Goal: Information Seeking & Learning: Find specific fact

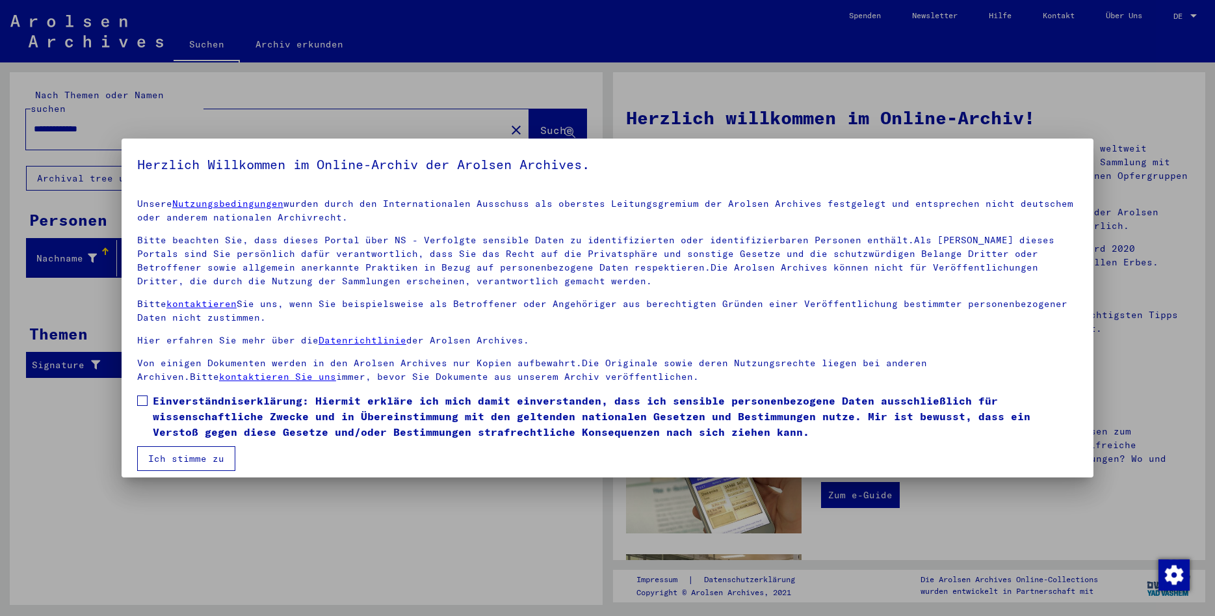
click at [144, 395] on label "Einverständniserklärung: Hiermit erkläre ich mich damit einverstanden, dass ich…" at bounding box center [607, 416] width 941 height 47
click at [183, 464] on button "Ich stimme zu" at bounding box center [186, 458] width 98 height 25
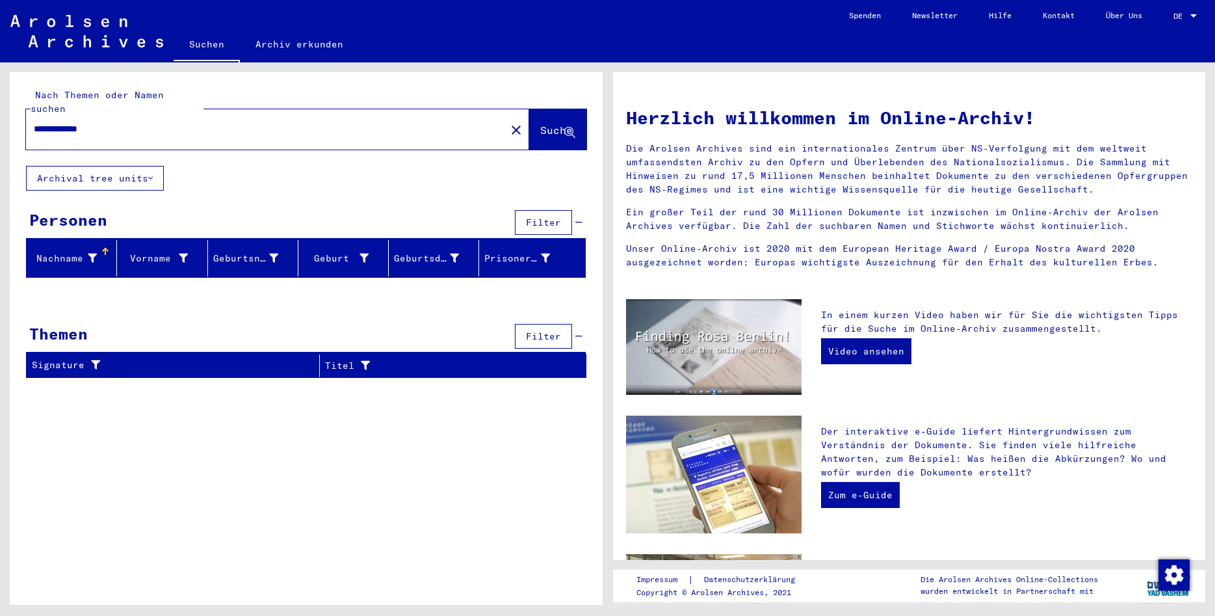
click at [568, 127] on icon at bounding box center [569, 132] width 11 height 11
drag, startPoint x: 116, startPoint y: 116, endPoint x: -12, endPoint y: 82, distance: 132.7
click at [34, 122] on input "**********" at bounding box center [262, 129] width 456 height 14
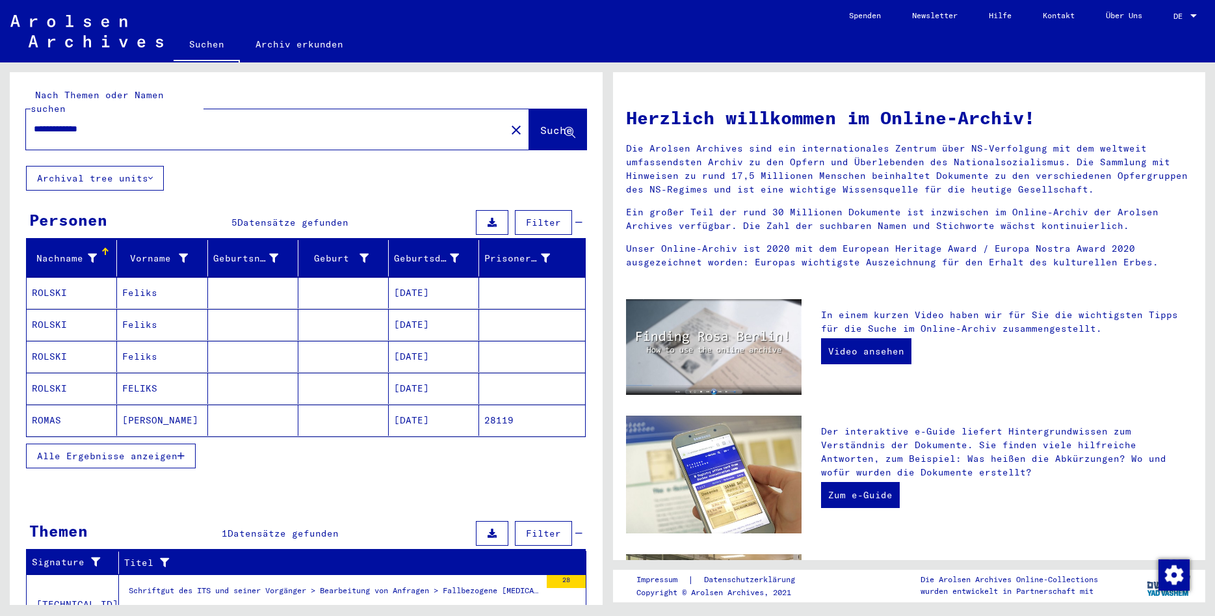
click at [141, 450] on span "Alle Ergebnisse anzeigen" at bounding box center [107, 456] width 140 height 12
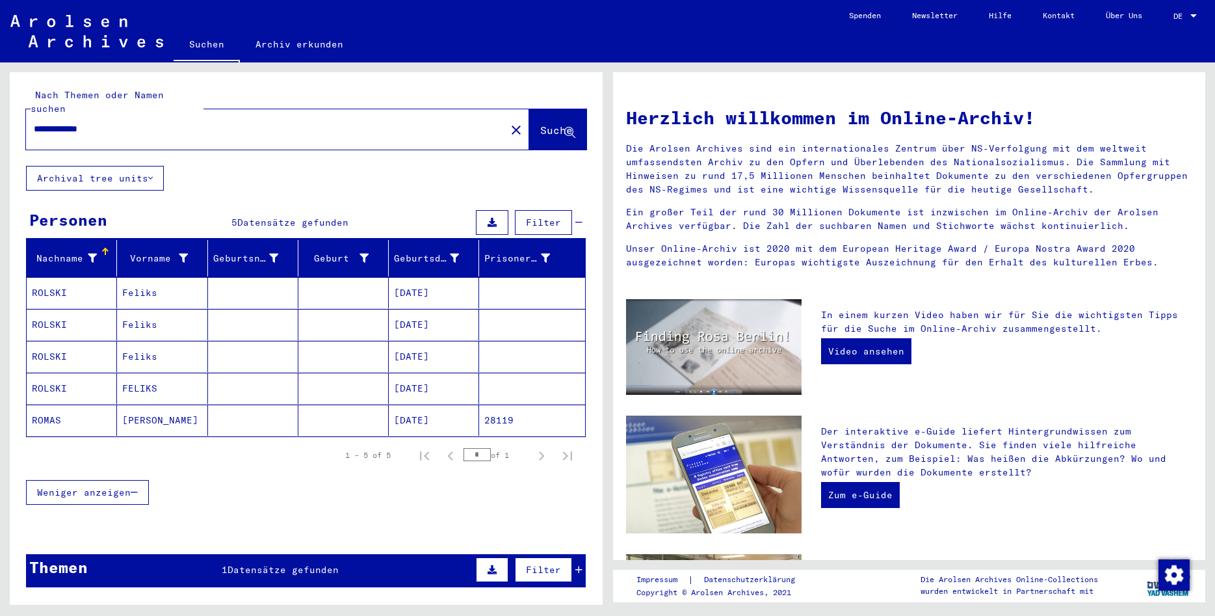
click at [444, 279] on mat-cell "[DATE]" at bounding box center [434, 292] width 90 height 31
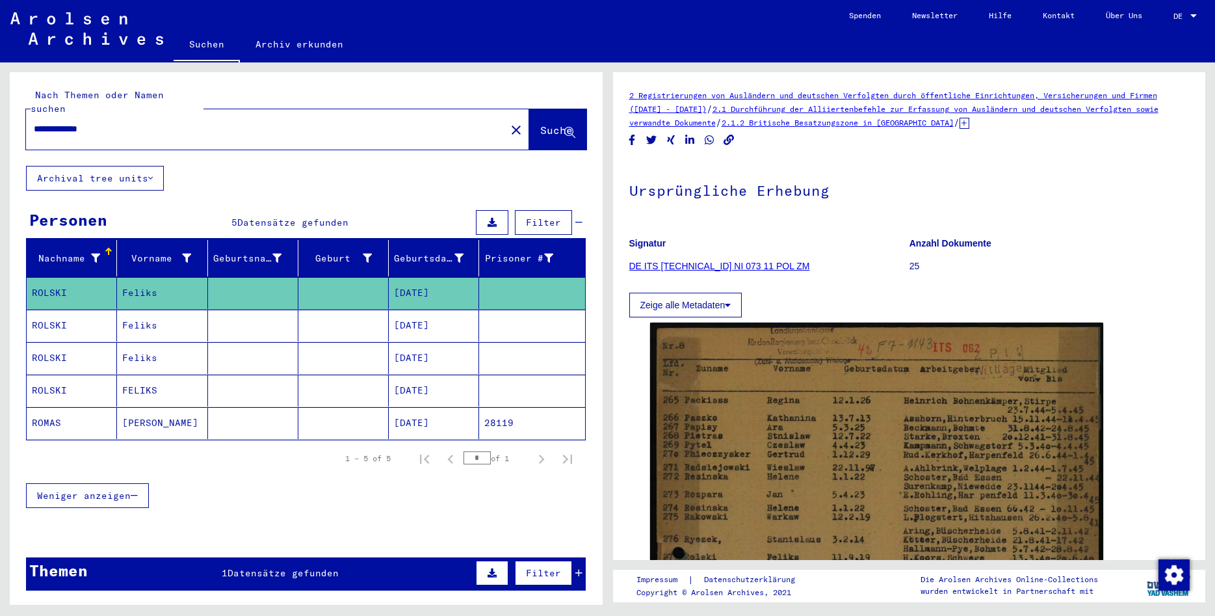
click at [444, 310] on mat-cell "[DATE]" at bounding box center [434, 326] width 90 height 32
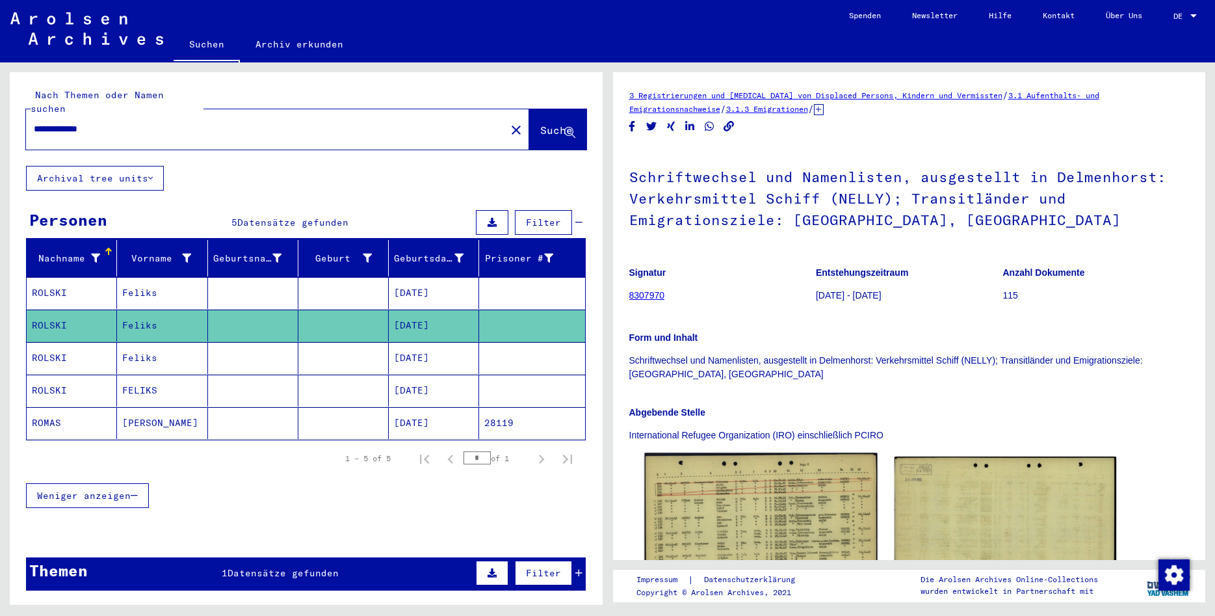
click at [785, 507] on img at bounding box center [760, 526] width 233 height 147
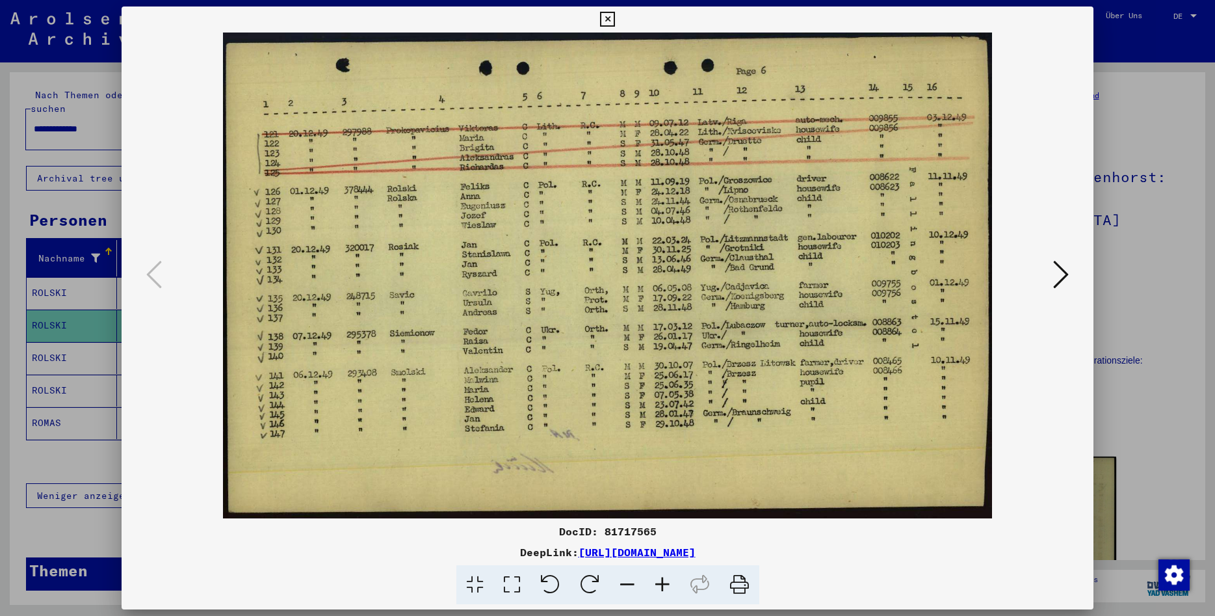
click at [785, 507] on div "DocID: 81717565 DeepLink: [URL][DOMAIN_NAME]" at bounding box center [608, 306] width 972 height 598
click at [1064, 276] on icon at bounding box center [1061, 274] width 16 height 31
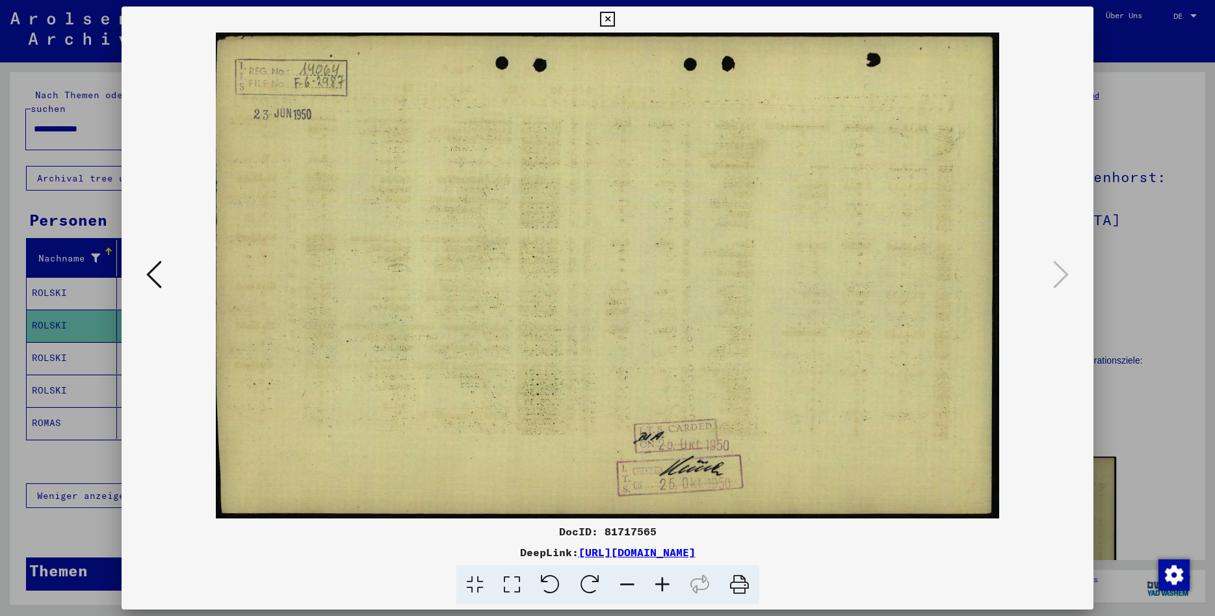
click at [615, 20] on icon at bounding box center [607, 20] width 15 height 16
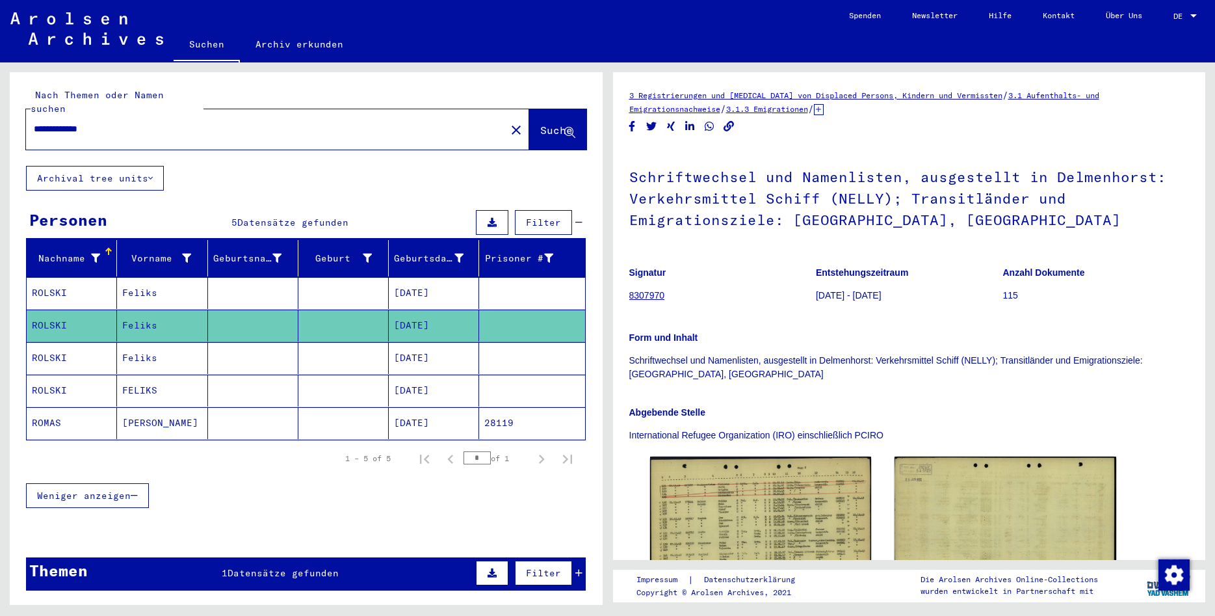
click at [338, 281] on mat-cell at bounding box center [343, 293] width 90 height 32
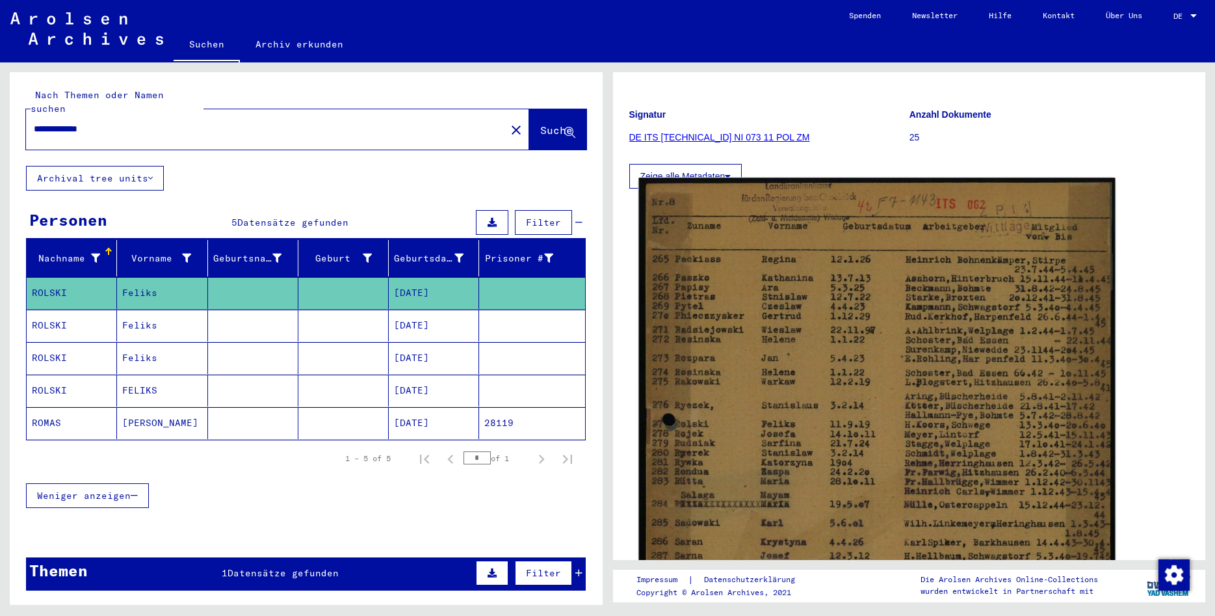
scroll to position [140, 0]
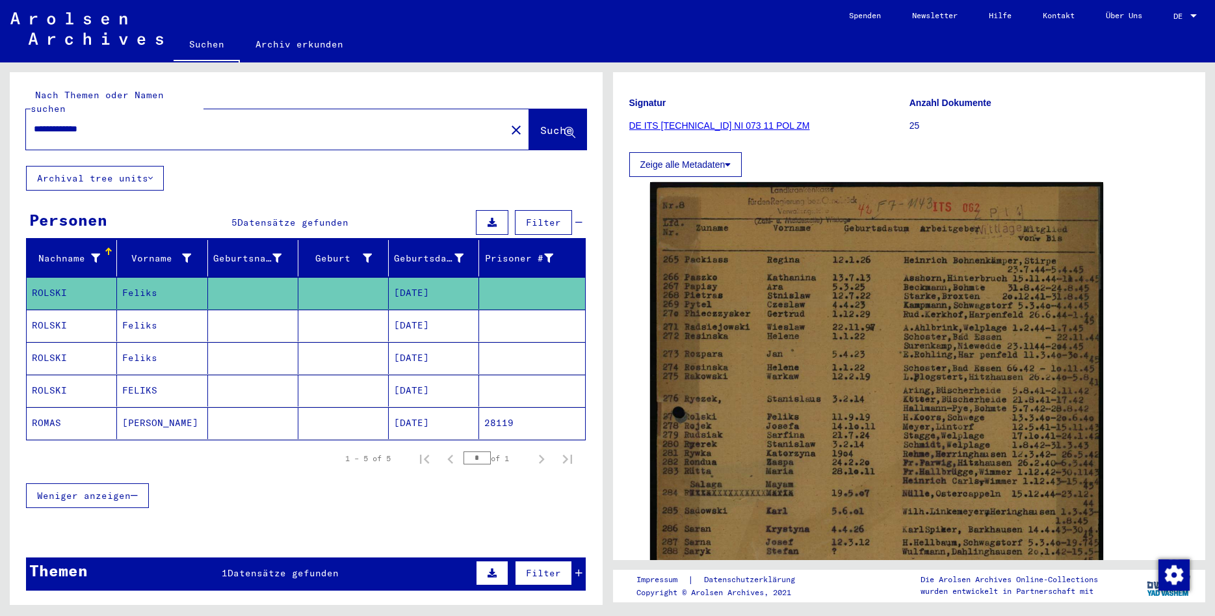
click at [430, 352] on mat-cell "[DATE]" at bounding box center [434, 358] width 90 height 32
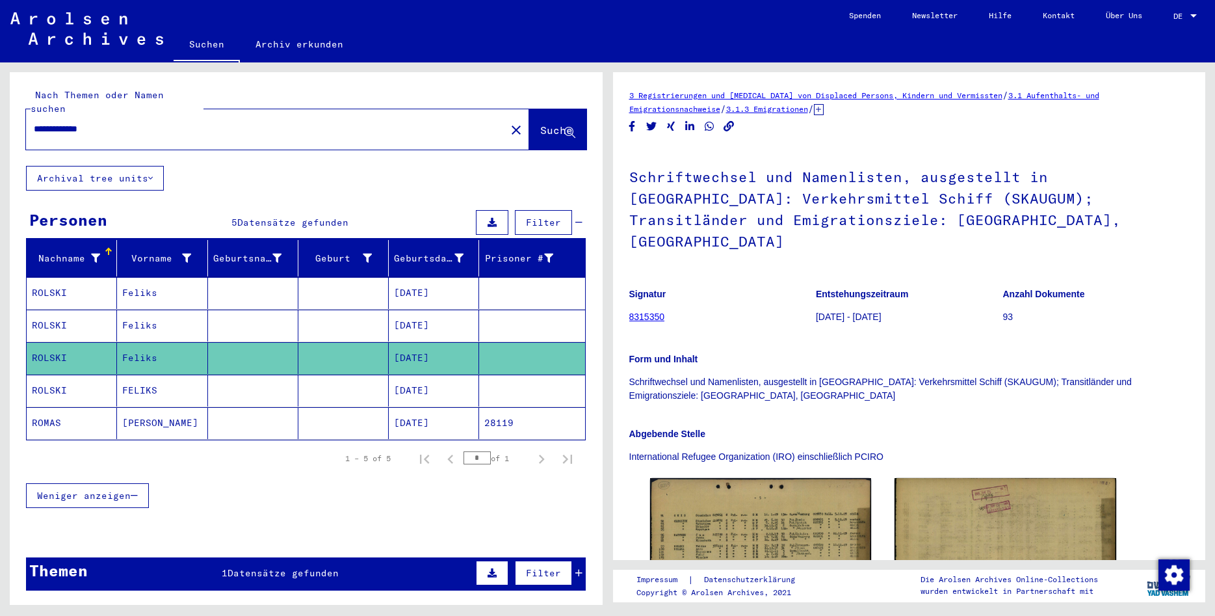
scroll to position [351, 0]
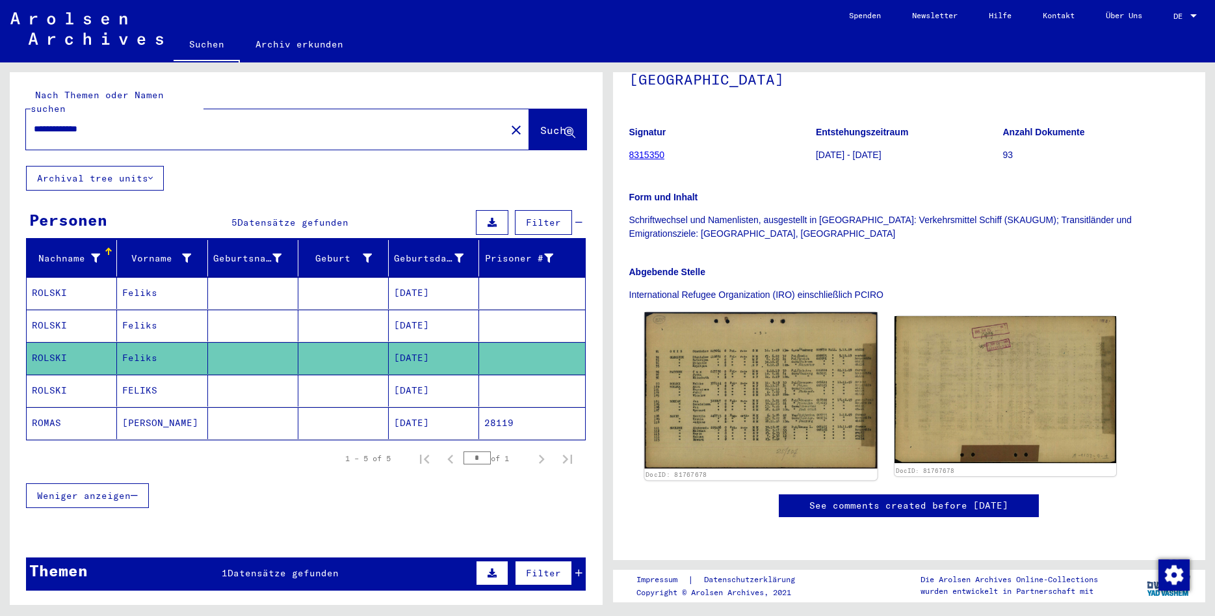
click at [750, 312] on img at bounding box center [760, 390] width 233 height 156
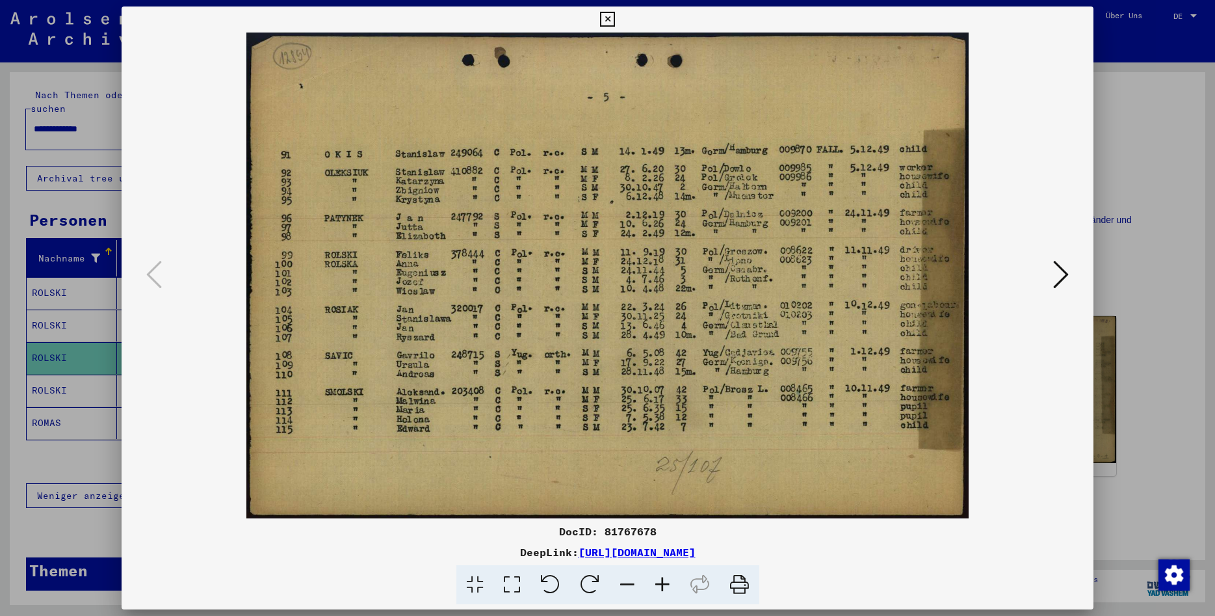
click at [615, 18] on icon at bounding box center [607, 20] width 15 height 16
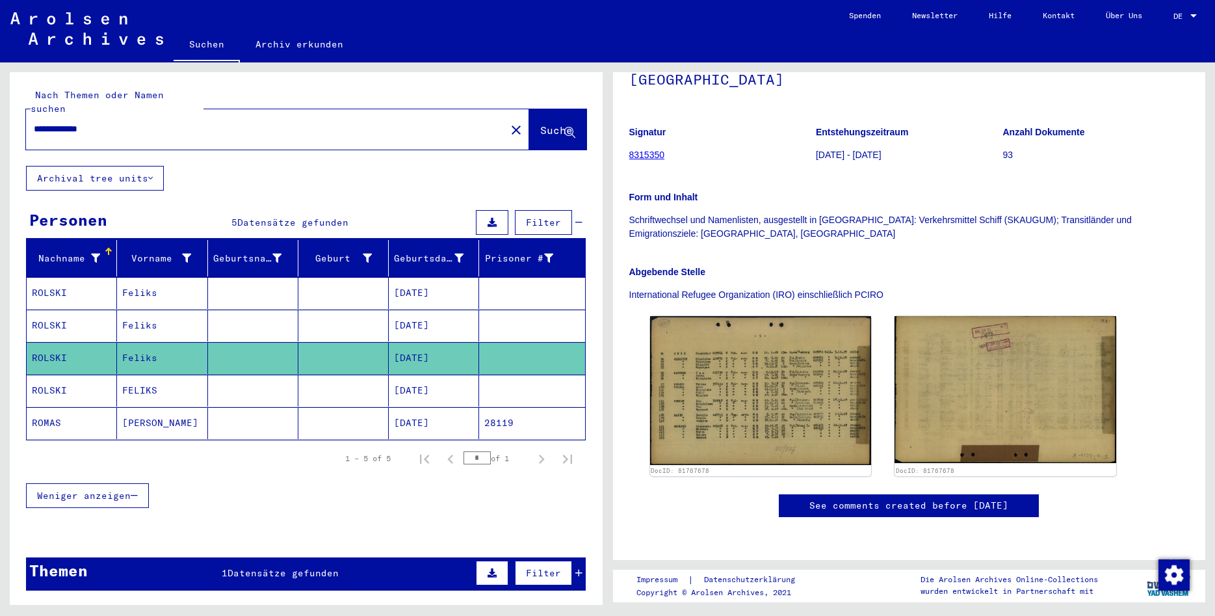
click at [122, 375] on mat-cell "FELIKS" at bounding box center [162, 391] width 90 height 32
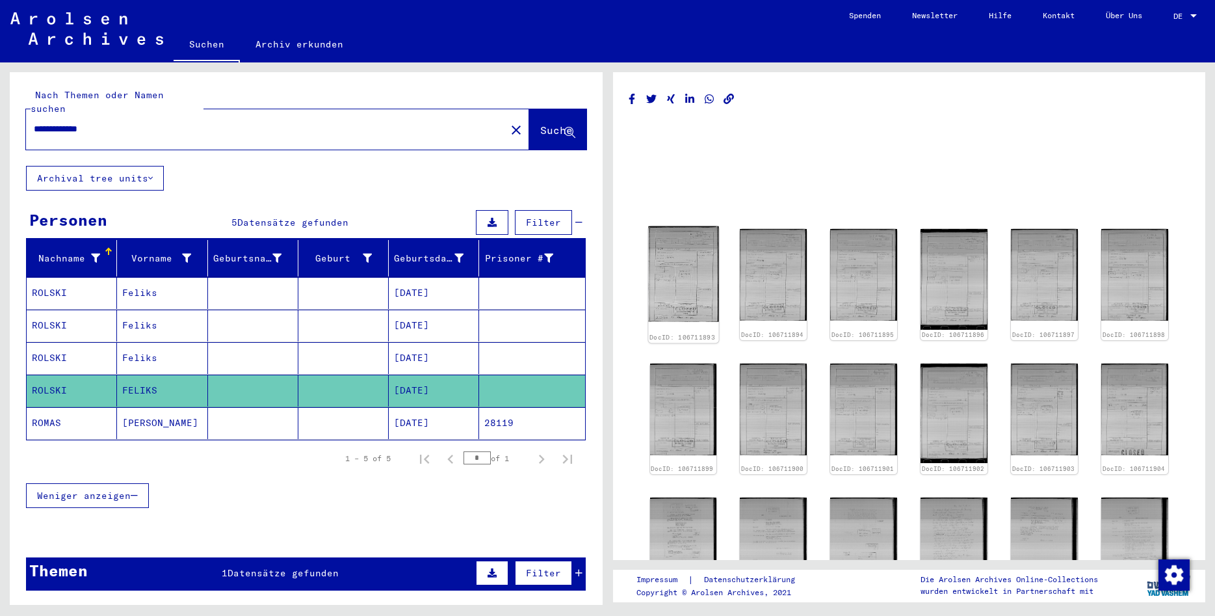
click at [684, 272] on img at bounding box center [683, 274] width 70 height 96
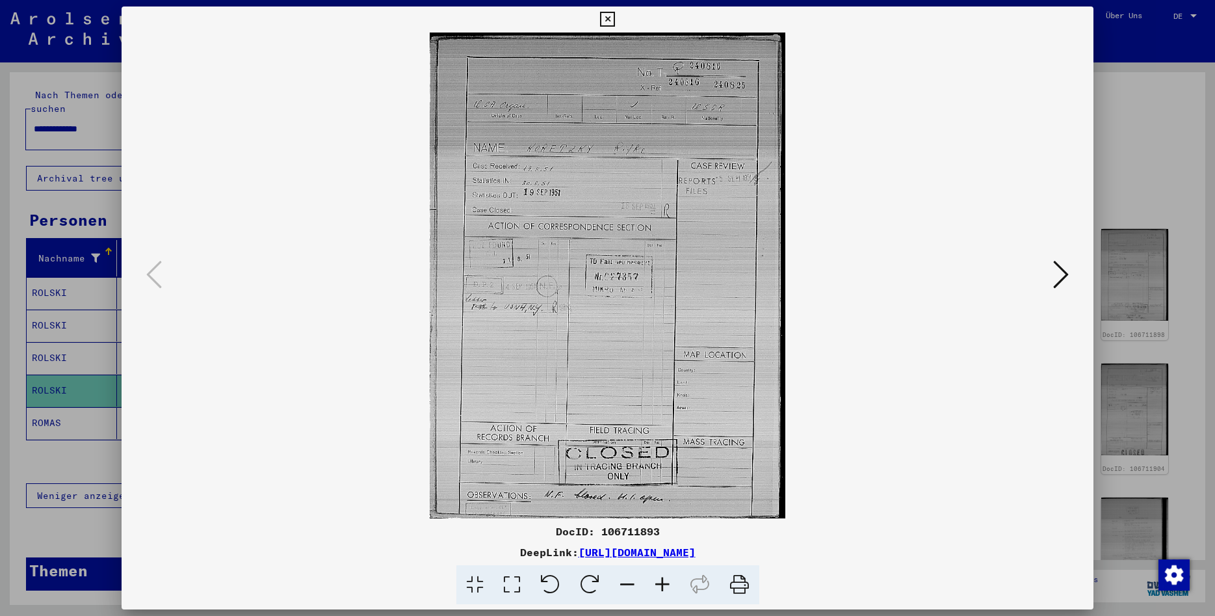
click at [1059, 278] on icon at bounding box center [1061, 274] width 16 height 31
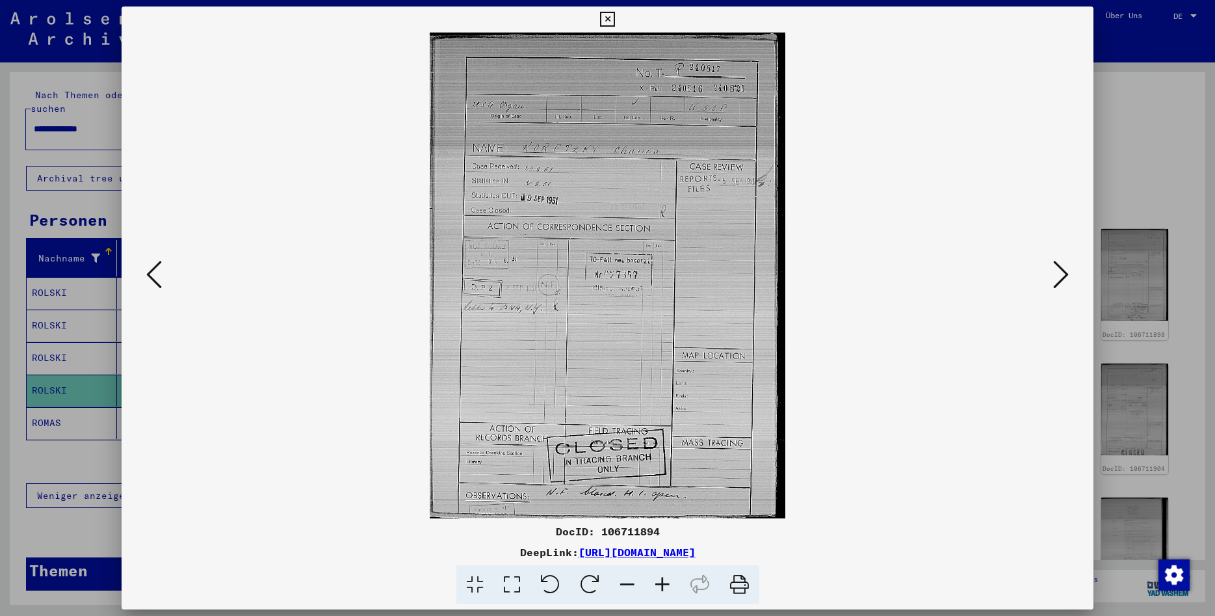
click at [1059, 278] on icon at bounding box center [1061, 274] width 16 height 31
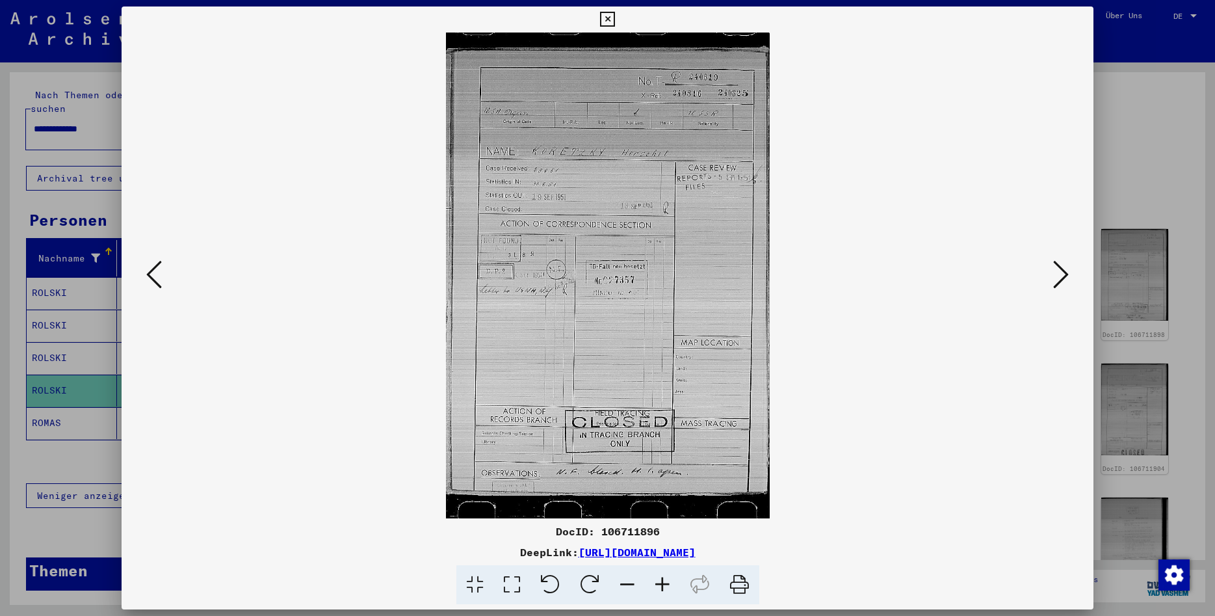
click at [615, 16] on icon at bounding box center [607, 20] width 15 height 16
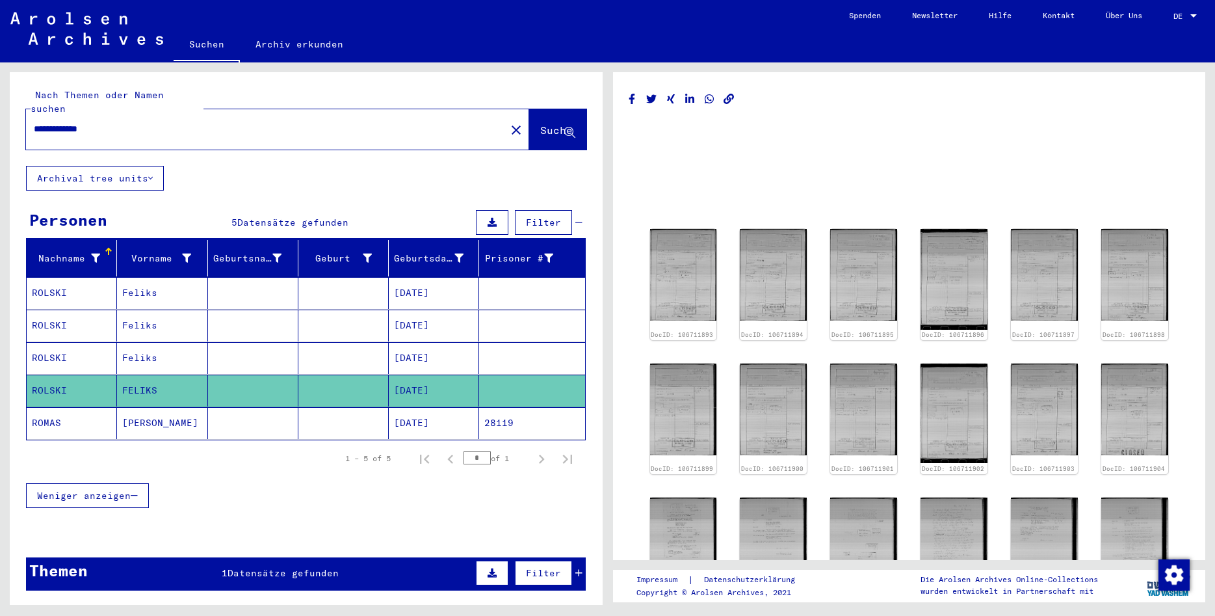
click at [186, 408] on mat-cell "[PERSON_NAME]" at bounding box center [162, 423] width 90 height 32
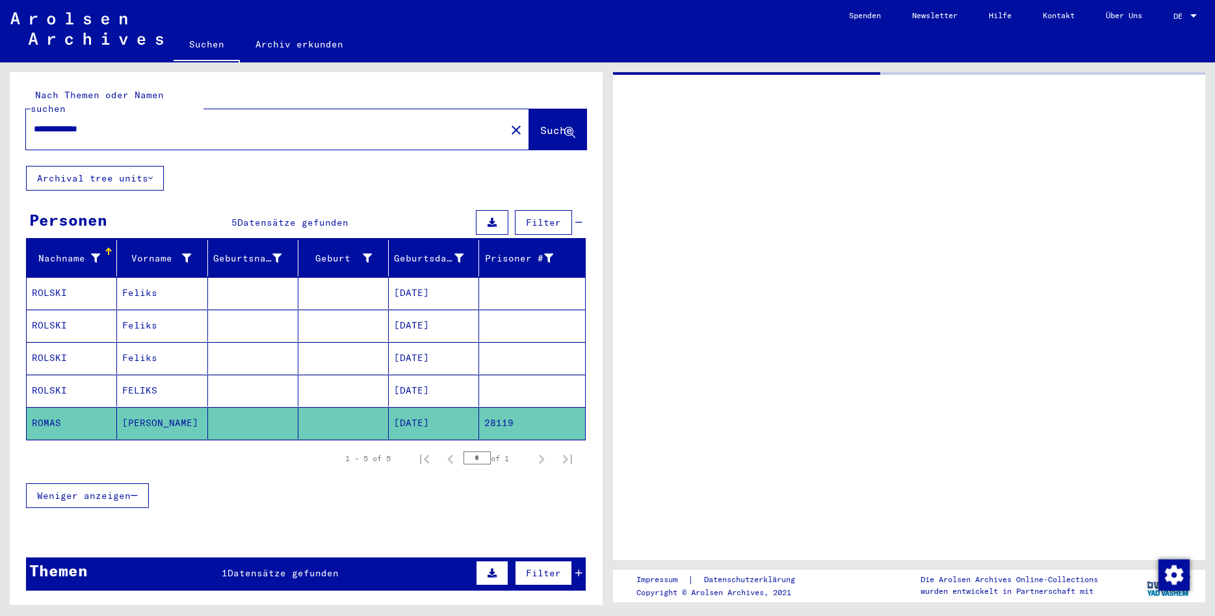
click at [187, 408] on mat-cell "[PERSON_NAME]" at bounding box center [162, 423] width 90 height 32
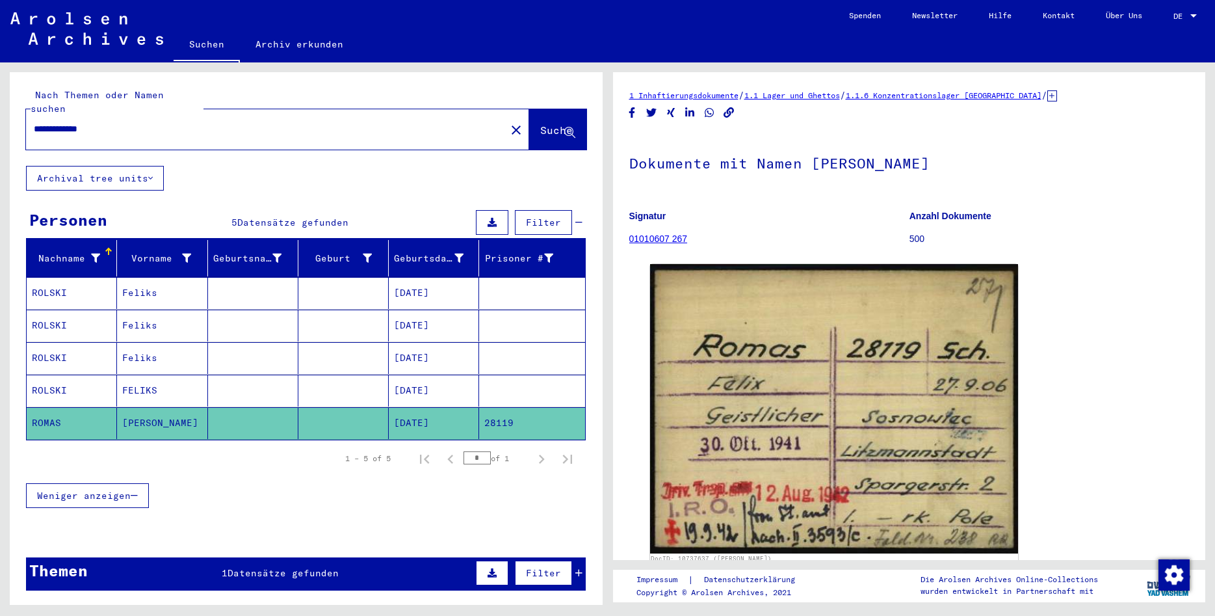
click at [339, 375] on mat-cell at bounding box center [343, 391] width 90 height 32
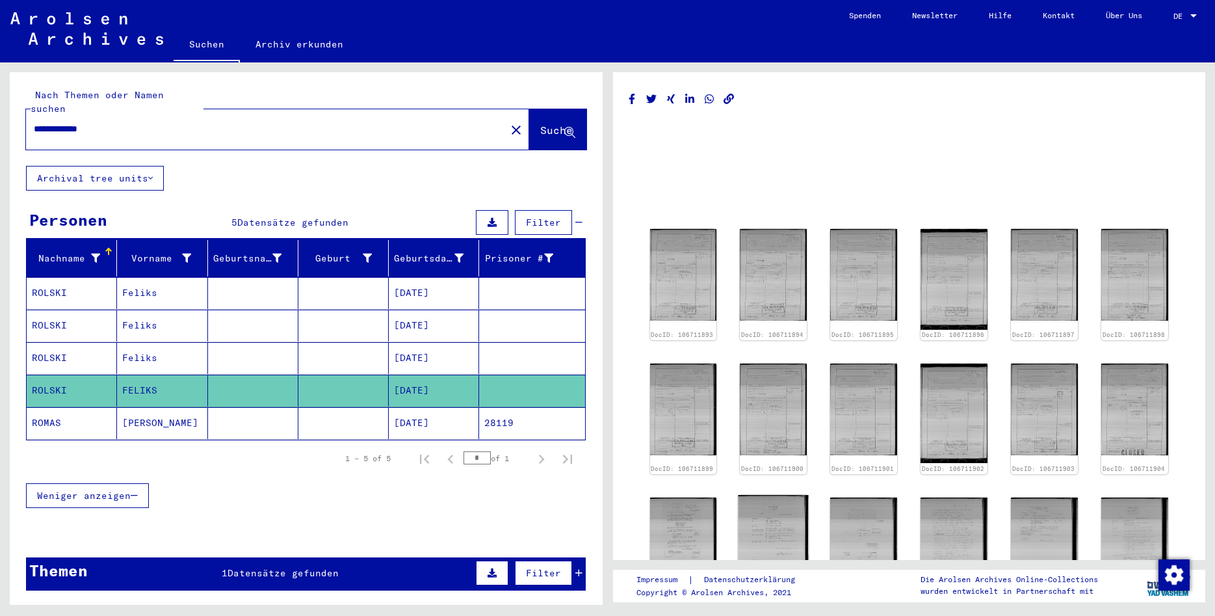
click at [772, 533] on img at bounding box center [774, 543] width 70 height 96
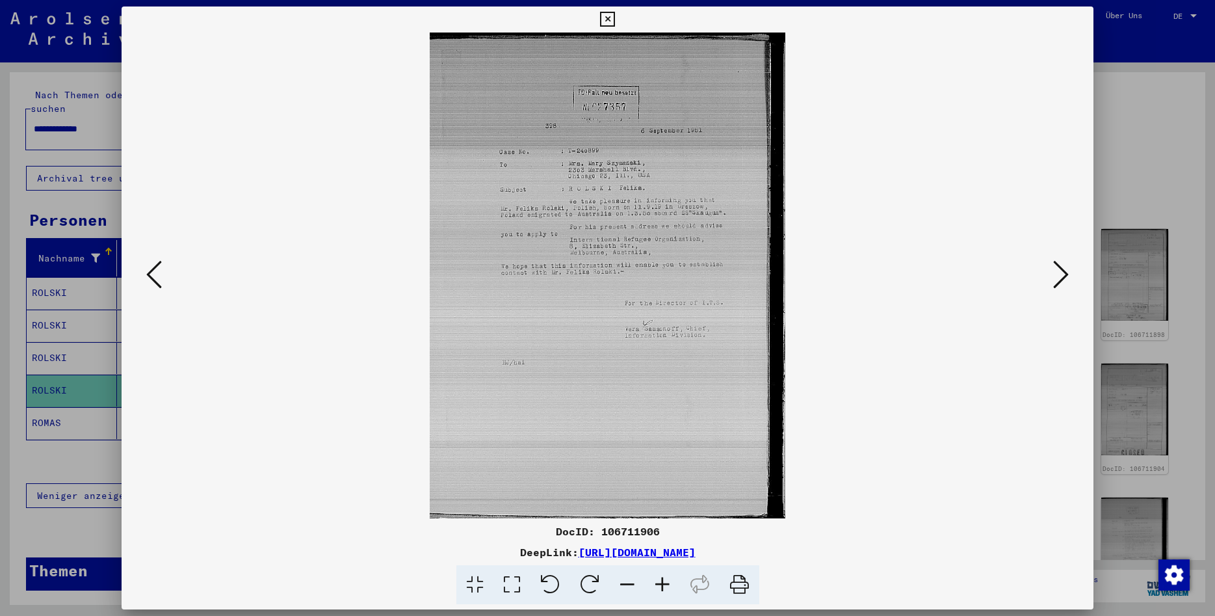
click at [615, 19] on icon at bounding box center [607, 20] width 15 height 16
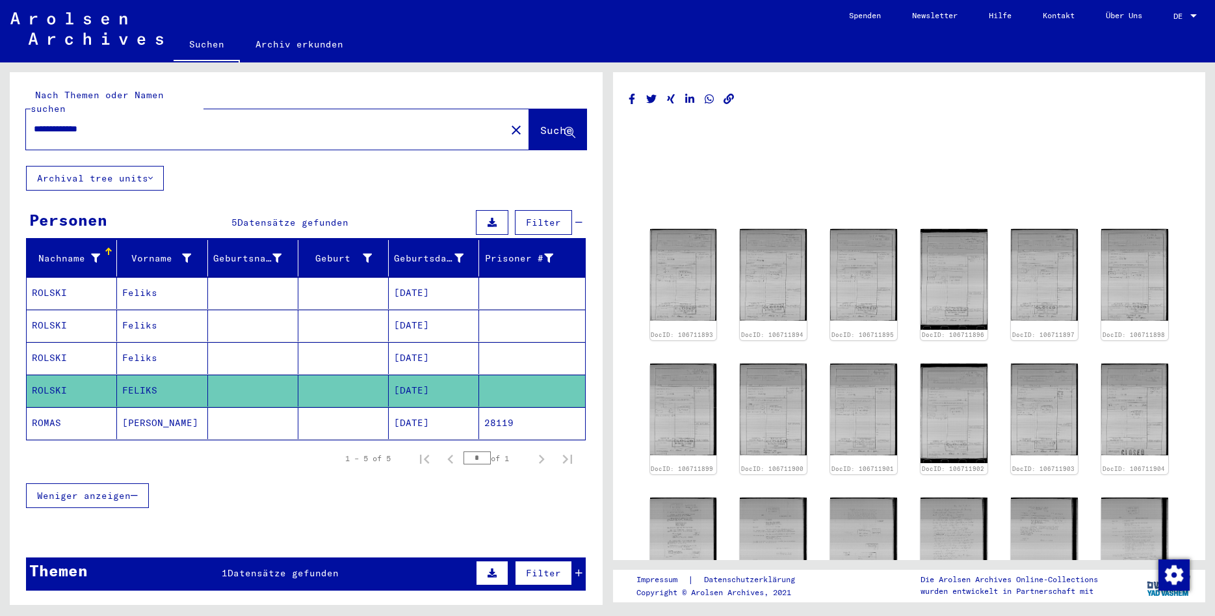
drag, startPoint x: 76, startPoint y: 118, endPoint x: 125, endPoint y: 118, distance: 48.8
click at [125, 122] on input "**********" at bounding box center [266, 129] width 464 height 14
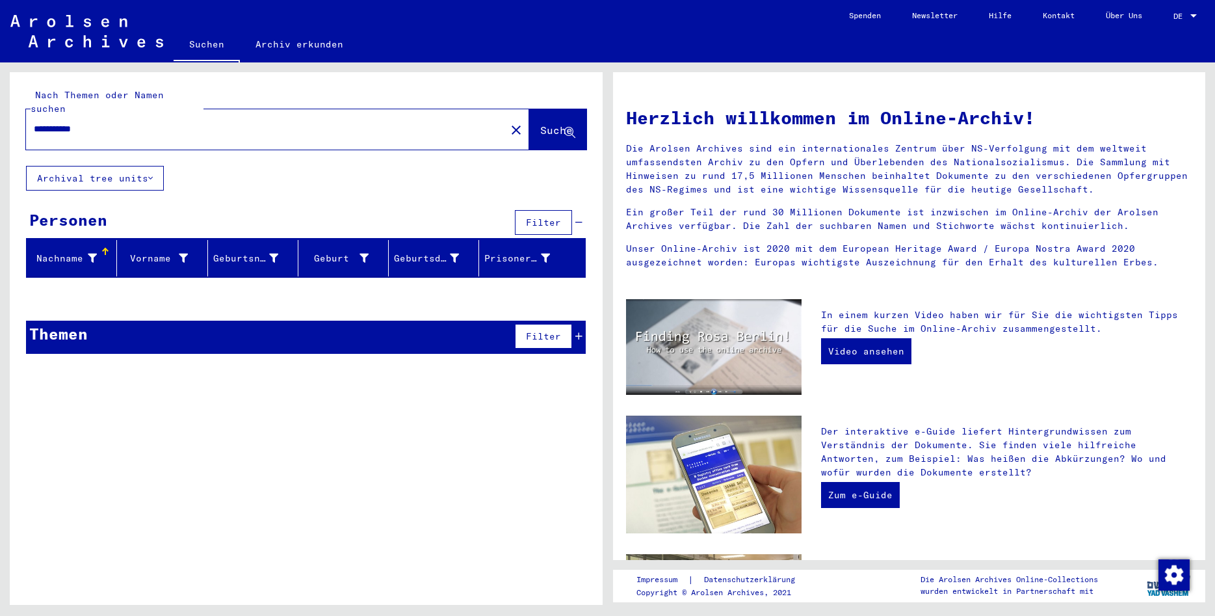
drag, startPoint x: 70, startPoint y: 115, endPoint x: 19, endPoint y: 97, distance: 53.9
click at [34, 122] on input "**********" at bounding box center [262, 129] width 456 height 14
type input "**********"
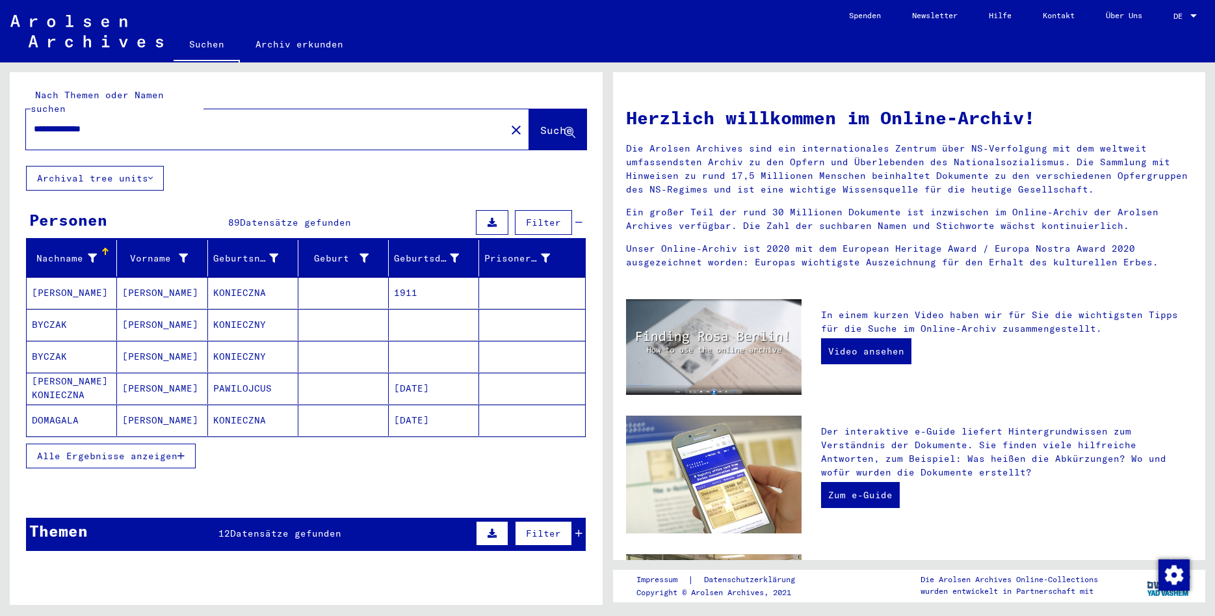
click at [147, 450] on span "Alle Ergebnisse anzeigen" at bounding box center [107, 456] width 140 height 12
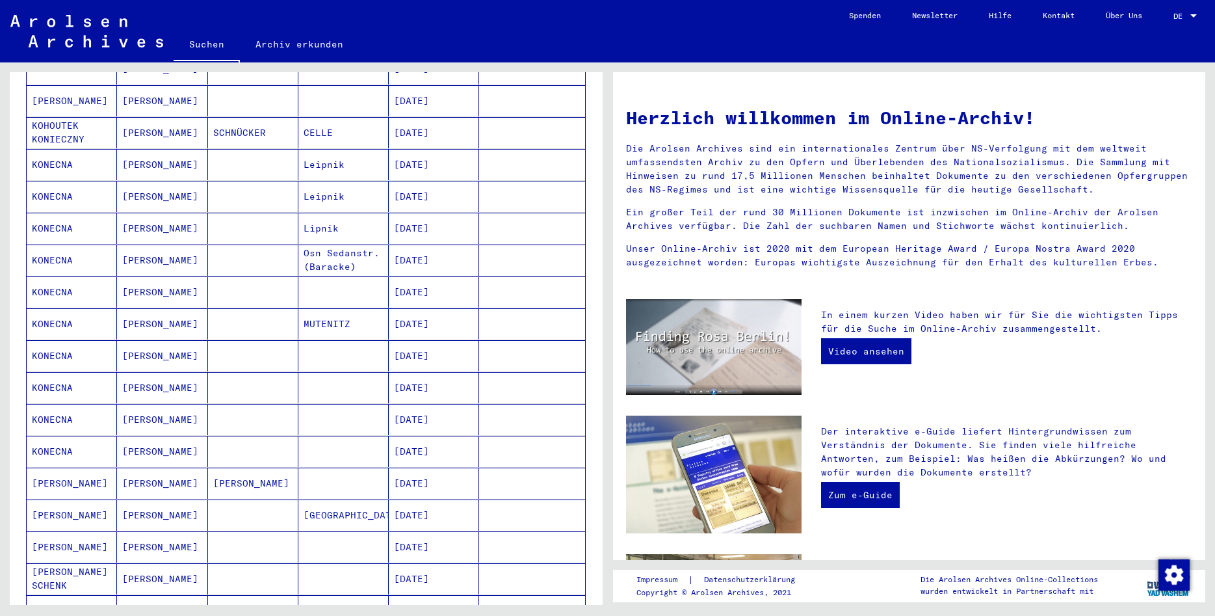
scroll to position [562, 0]
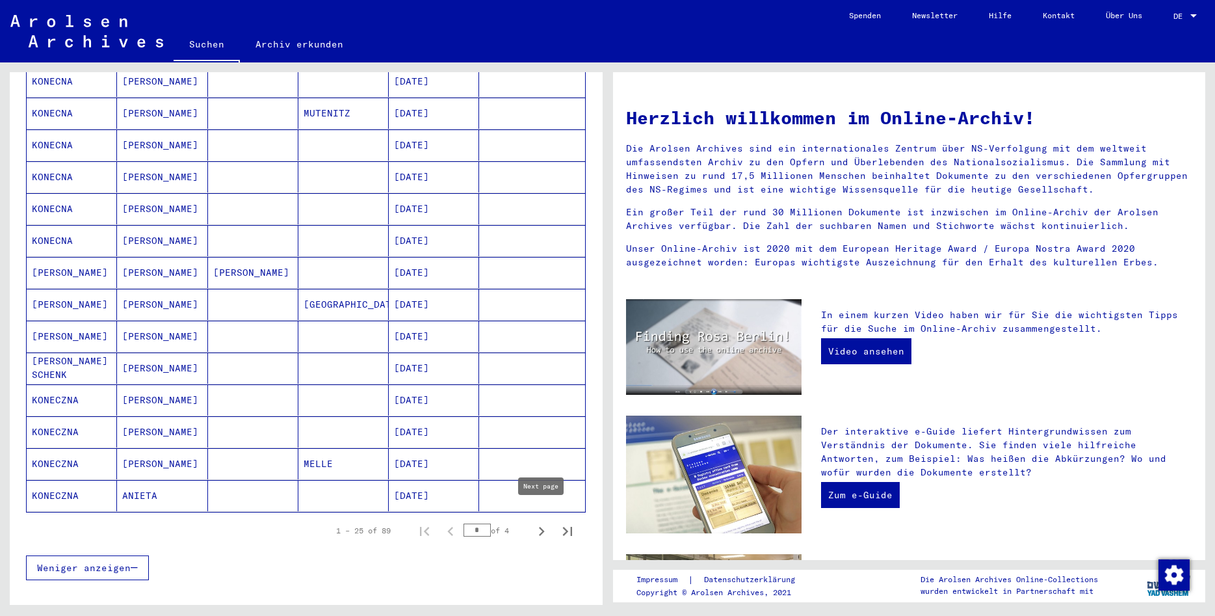
click at [542, 527] on icon "Next page" at bounding box center [542, 531] width 6 height 9
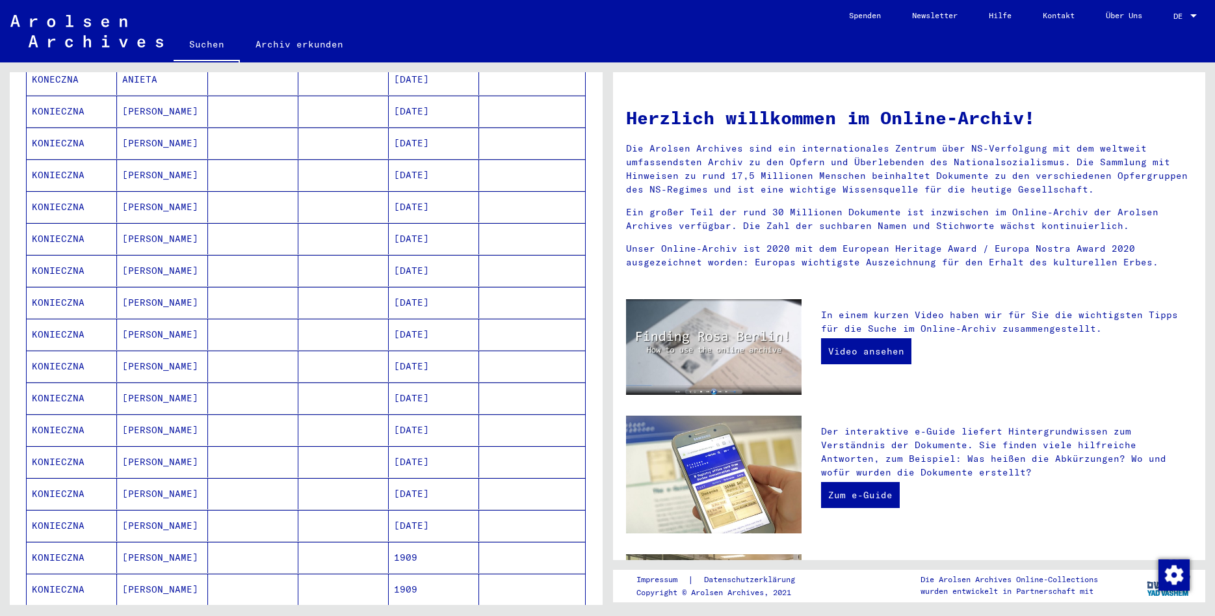
scroll to position [211, 0]
click at [438, 353] on mat-cell "[DATE]" at bounding box center [434, 368] width 90 height 31
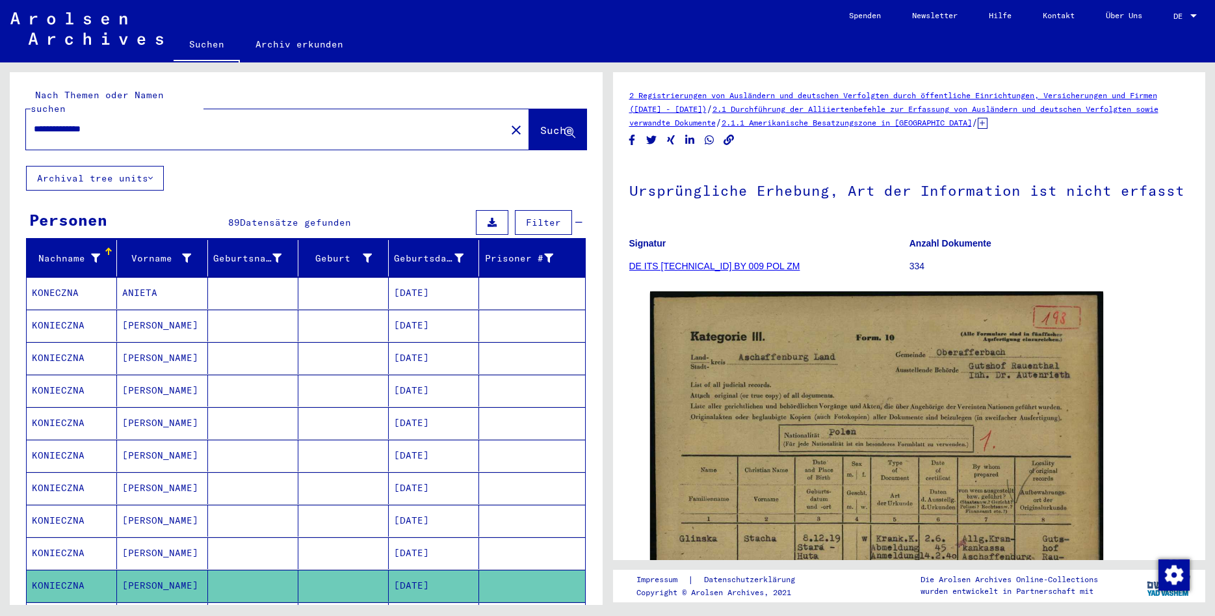
scroll to position [562, 0]
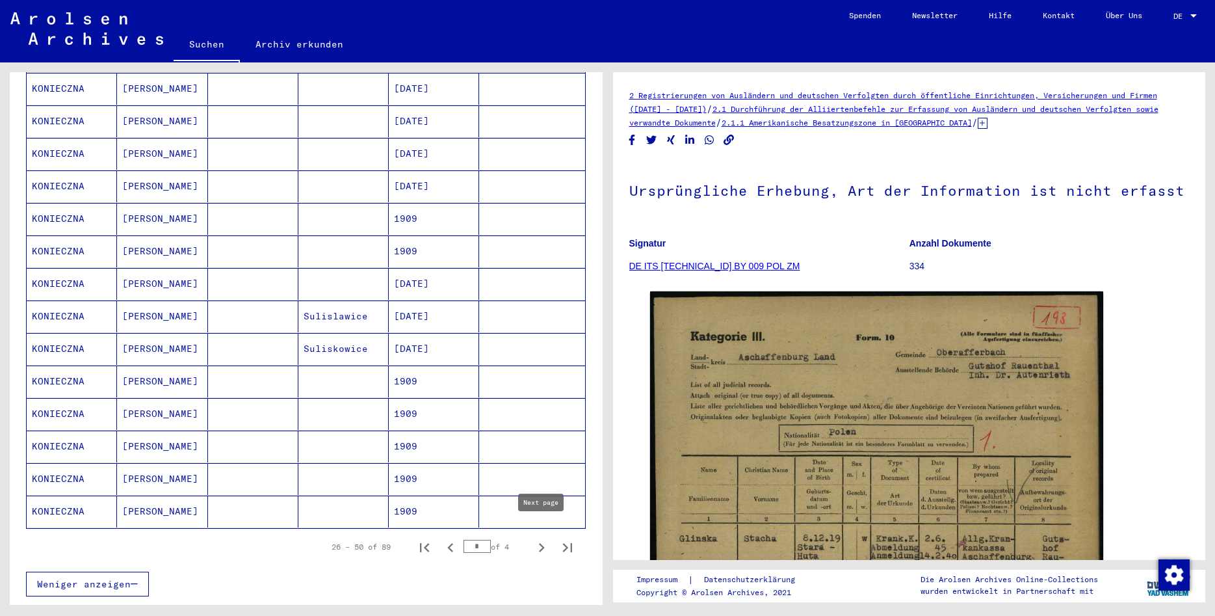
click at [542, 538] on icon "Next page" at bounding box center [542, 547] width 18 height 18
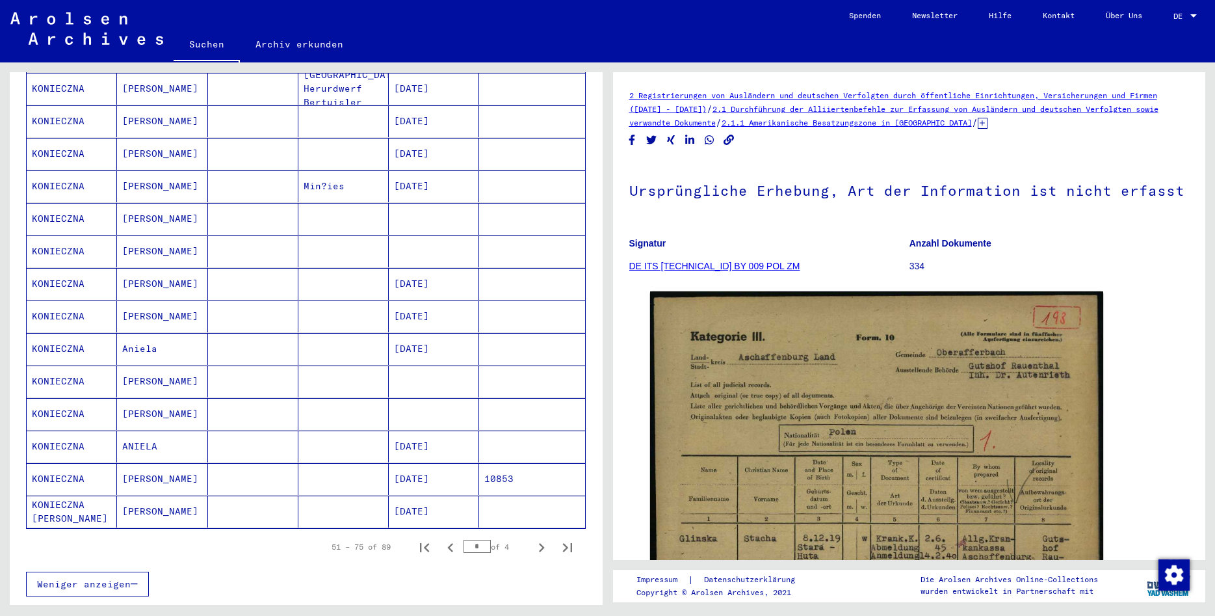
click at [435, 466] on mat-cell "[DATE]" at bounding box center [434, 479] width 90 height 32
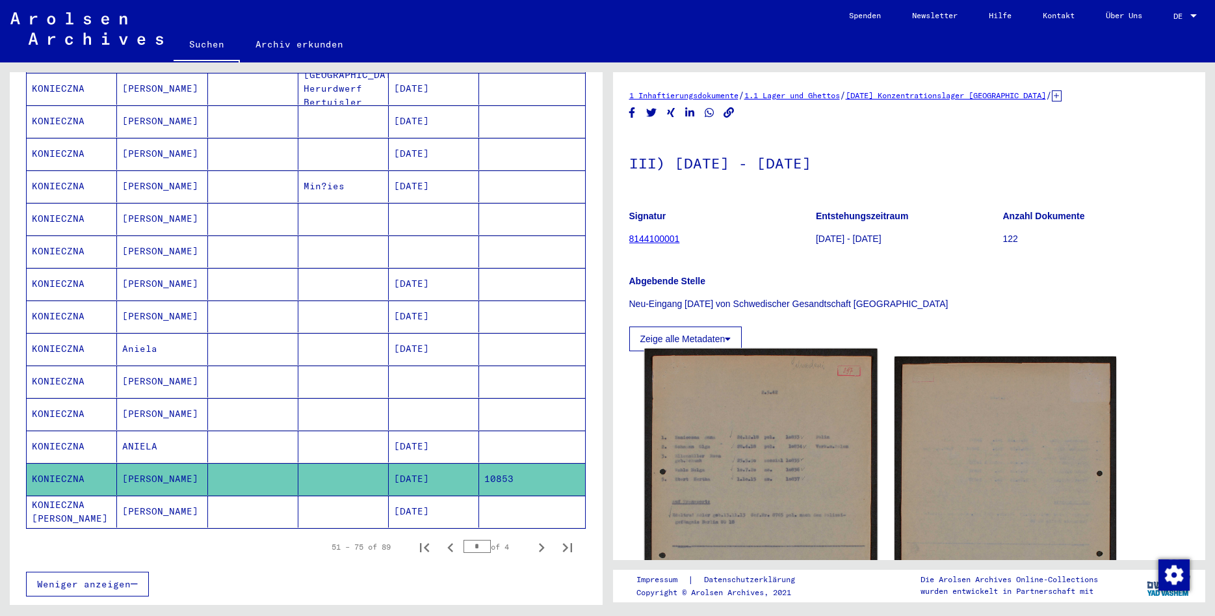
click at [819, 469] on img at bounding box center [760, 509] width 233 height 321
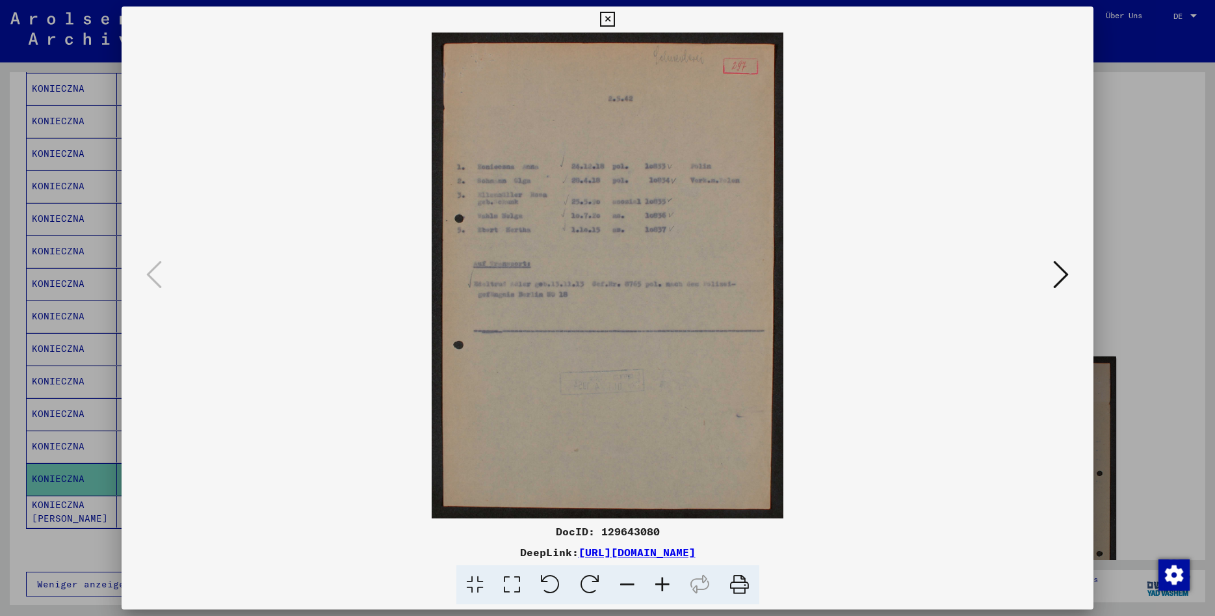
click at [615, 22] on icon at bounding box center [607, 20] width 15 height 16
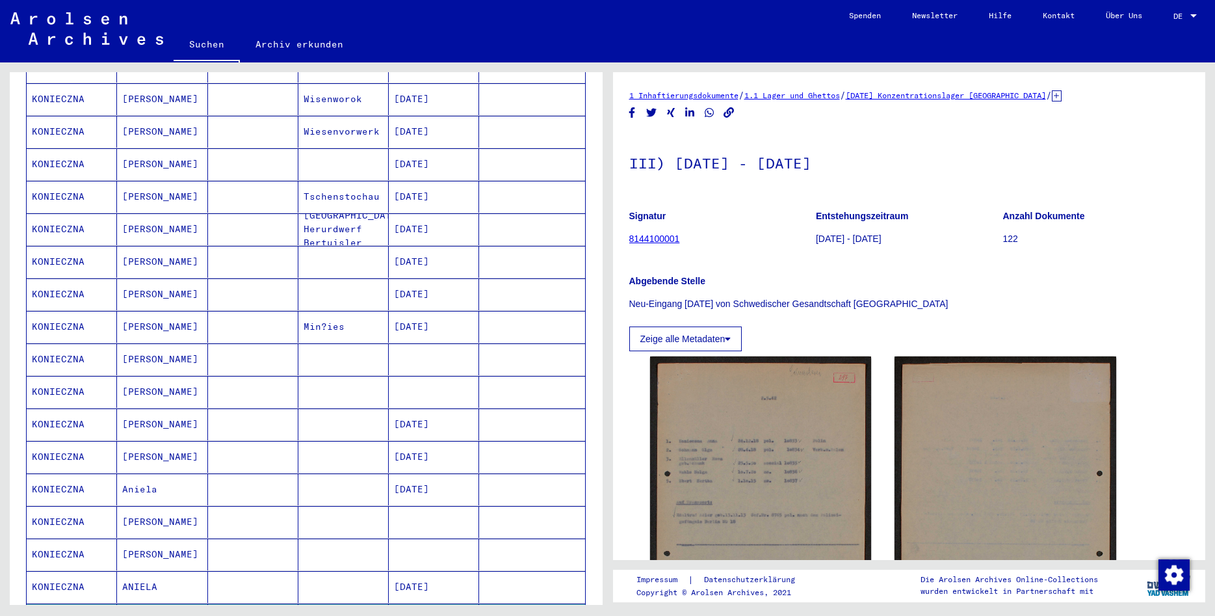
scroll to position [843, 0]
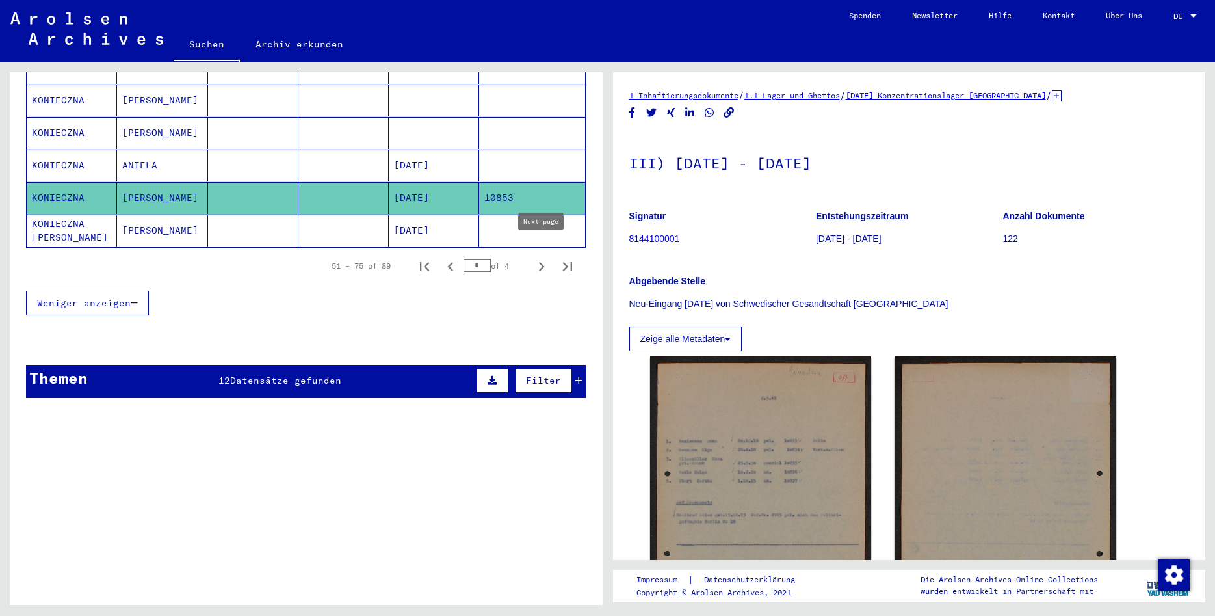
click at [541, 257] on icon "Next page" at bounding box center [542, 266] width 18 height 18
type input "*"
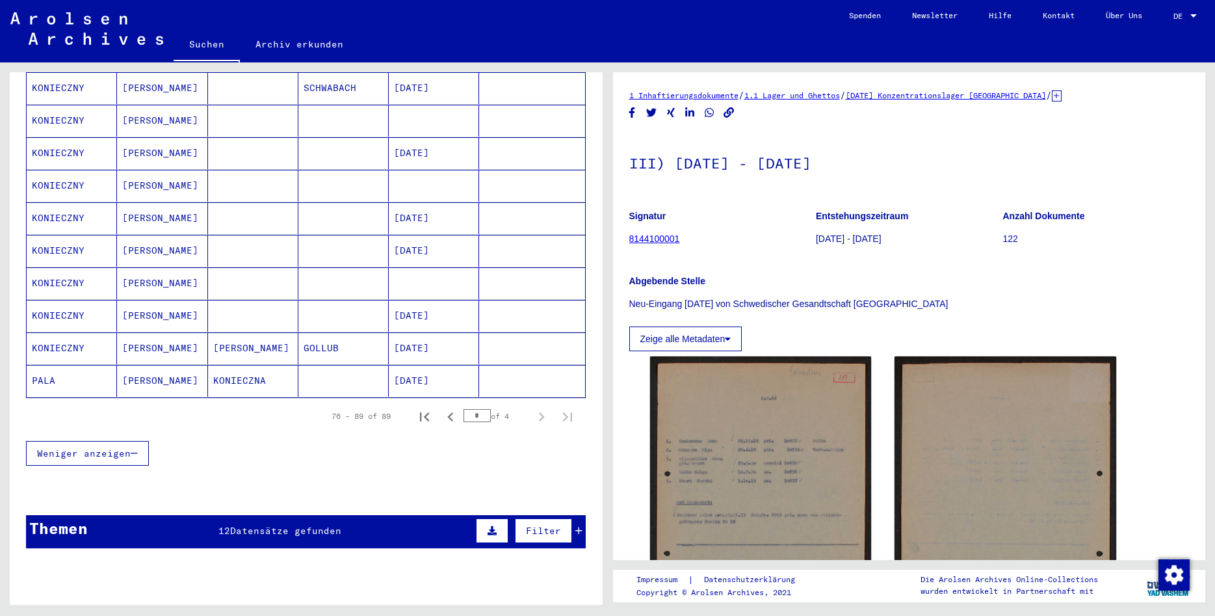
scroll to position [0, 0]
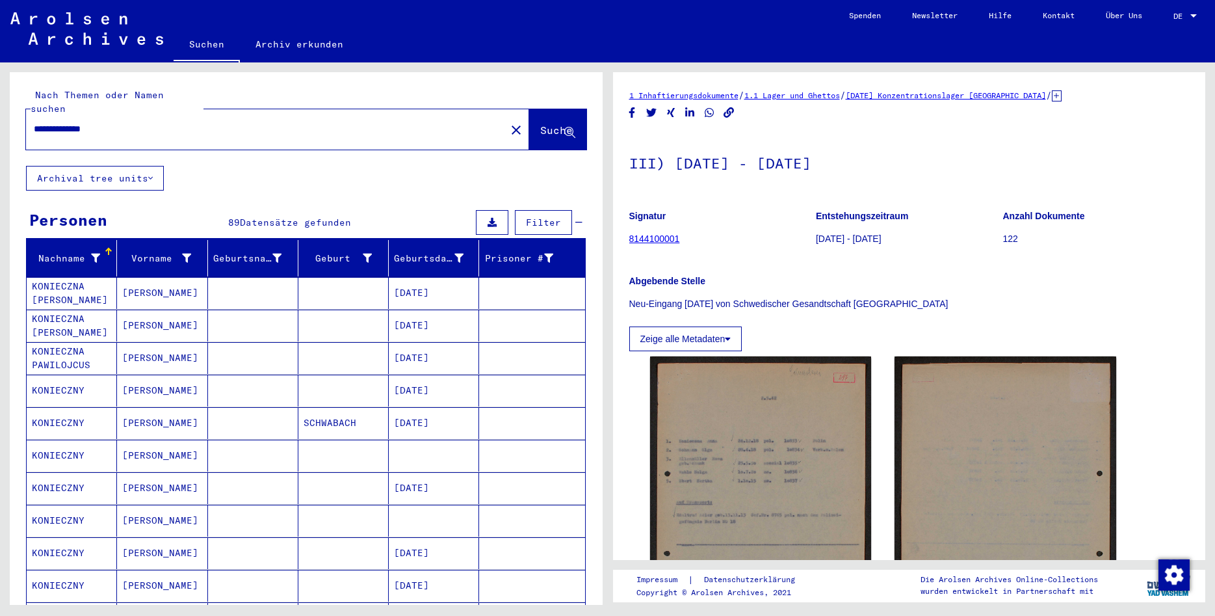
drag, startPoint x: 85, startPoint y: 116, endPoint x: -33, endPoint y: 68, distance: 127.2
click at [34, 122] on input "**********" at bounding box center [266, 129] width 464 height 14
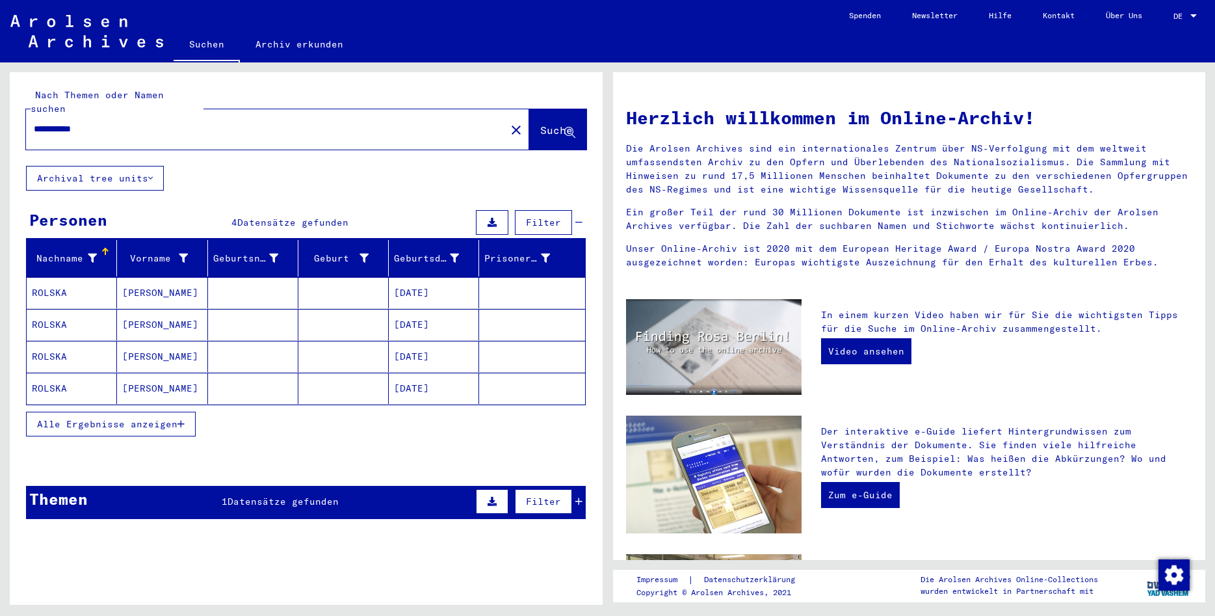
click at [150, 277] on mat-cell "[PERSON_NAME]" at bounding box center [162, 292] width 90 height 31
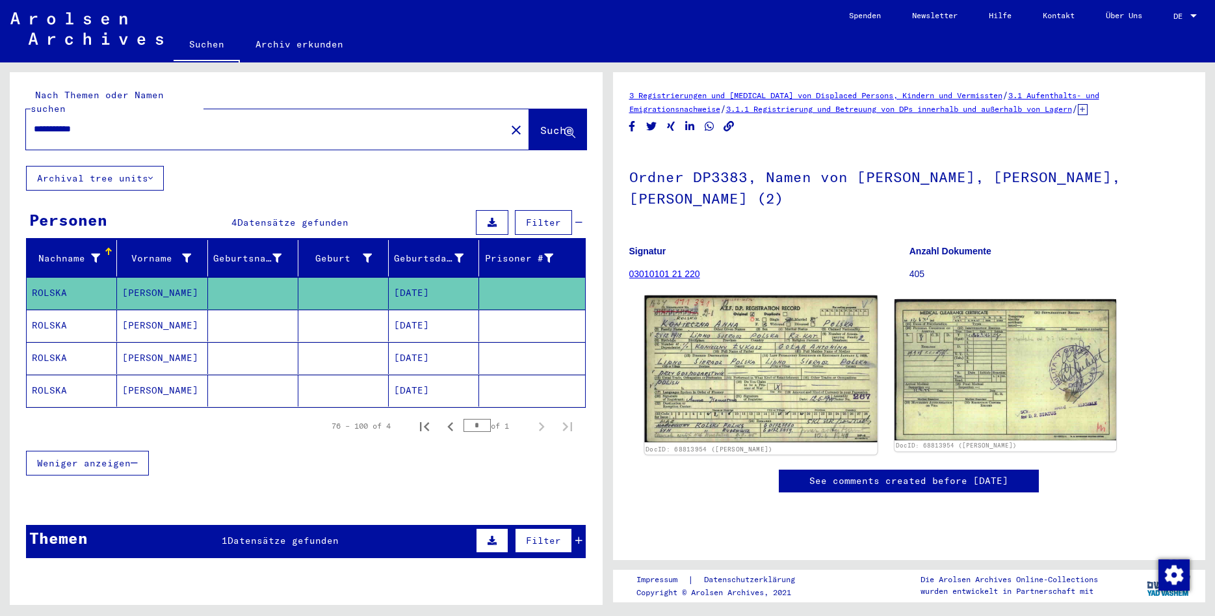
click at [746, 348] on img at bounding box center [760, 368] width 233 height 147
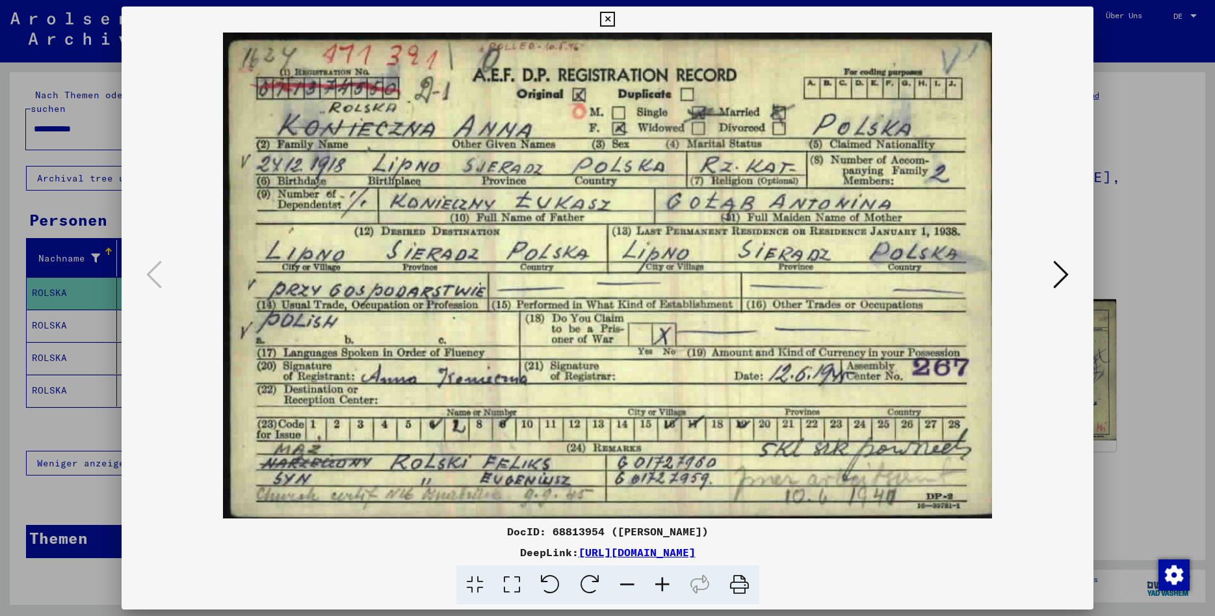
click at [1055, 276] on icon at bounding box center [1061, 274] width 16 height 31
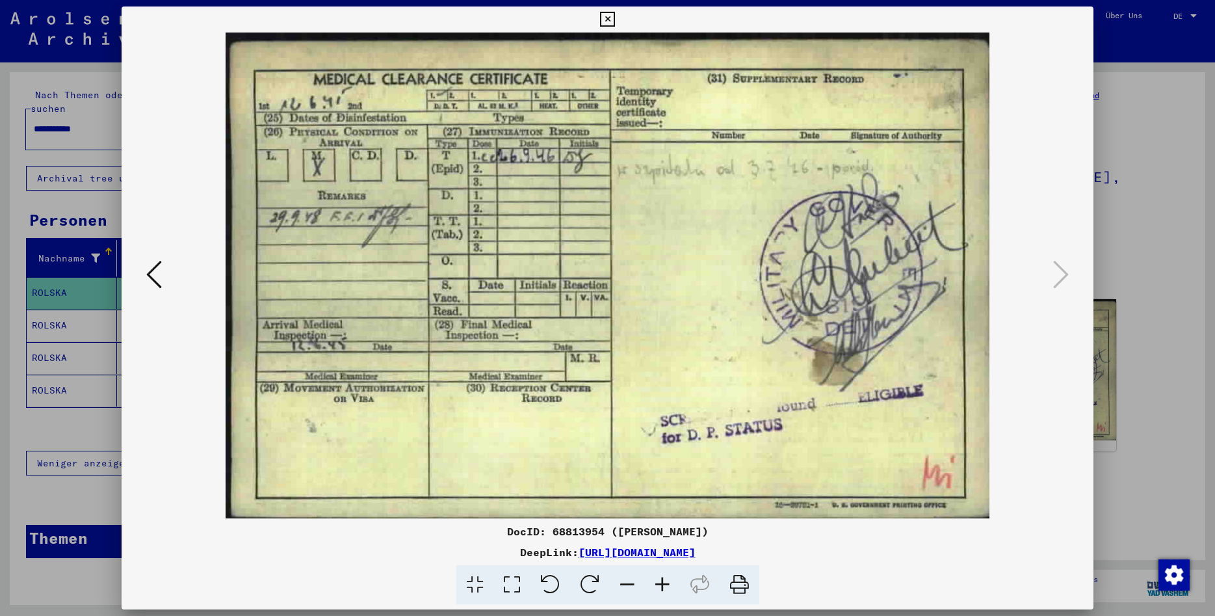
click at [615, 20] on icon at bounding box center [607, 20] width 15 height 16
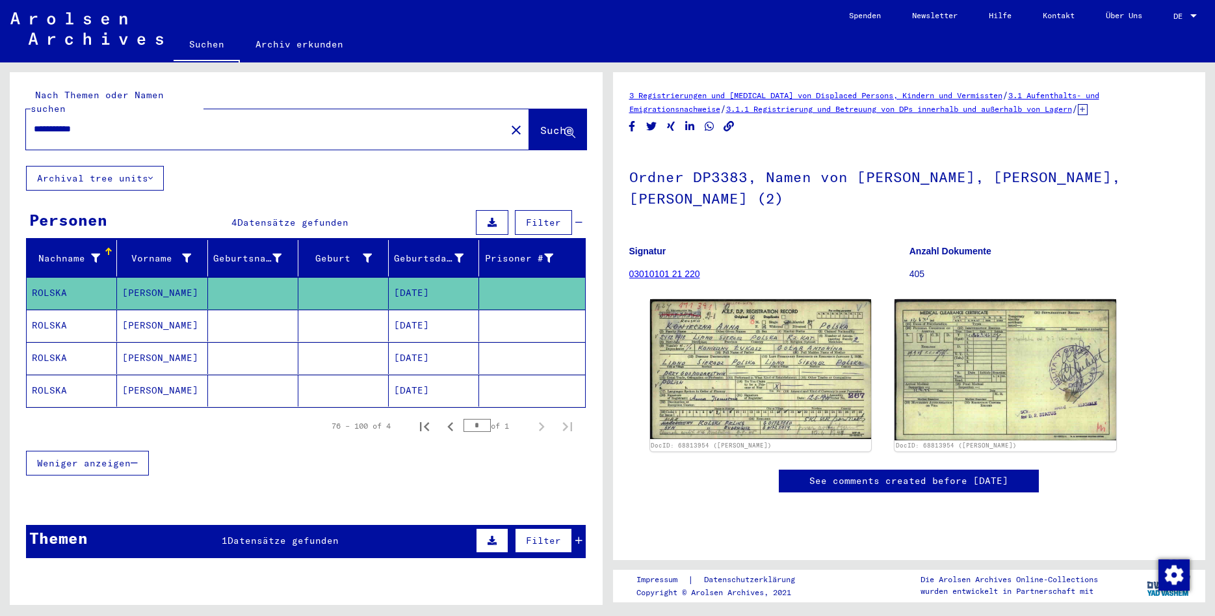
click at [449, 310] on mat-cell "[DATE]" at bounding box center [434, 326] width 90 height 32
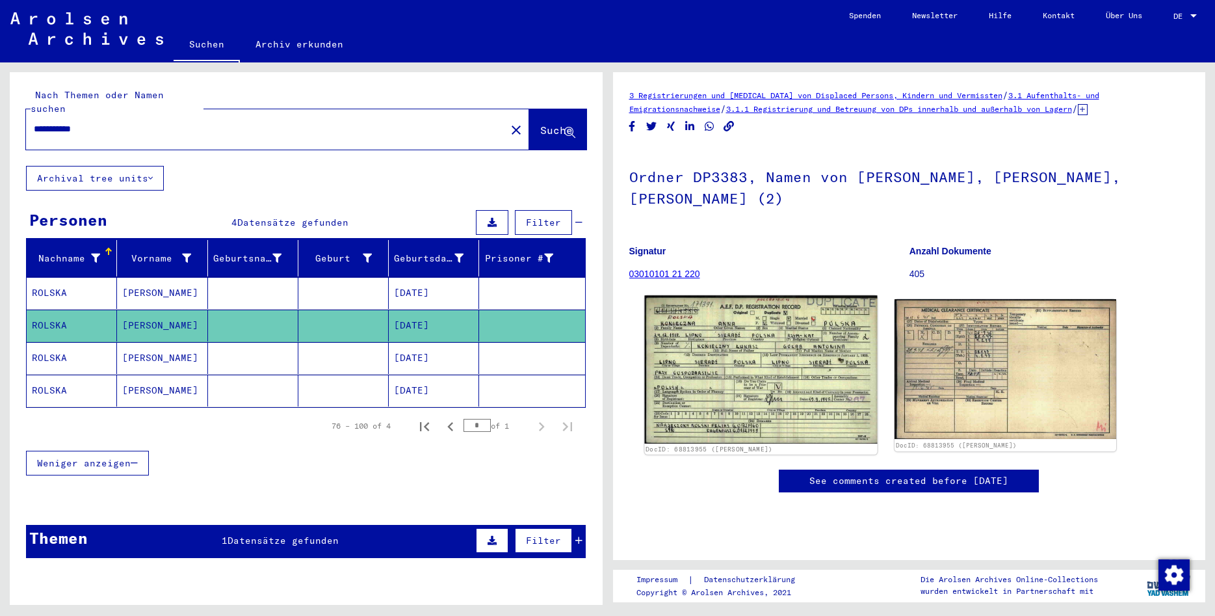
click at [745, 373] on img at bounding box center [760, 369] width 233 height 148
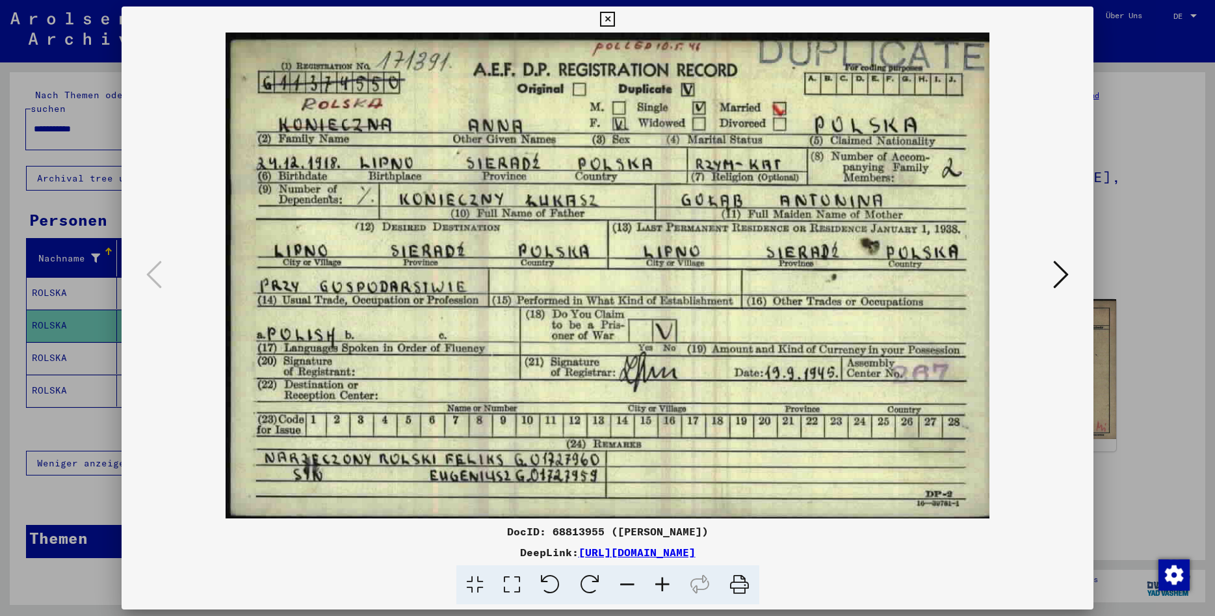
click at [1064, 272] on icon at bounding box center [1061, 274] width 16 height 31
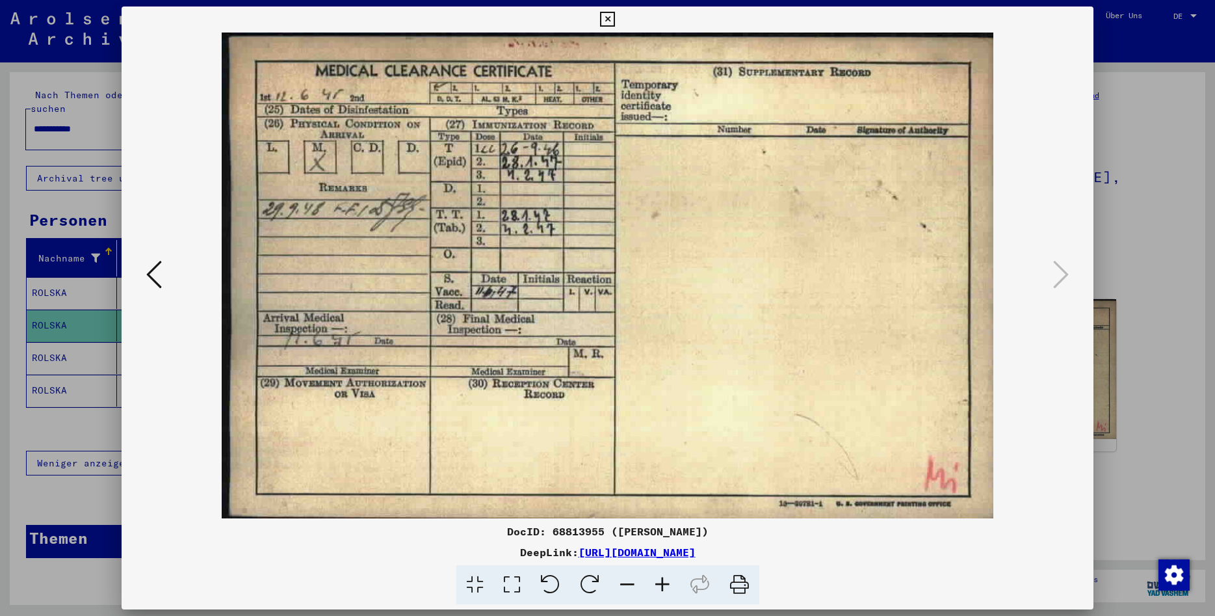
click at [615, 20] on icon at bounding box center [607, 20] width 15 height 16
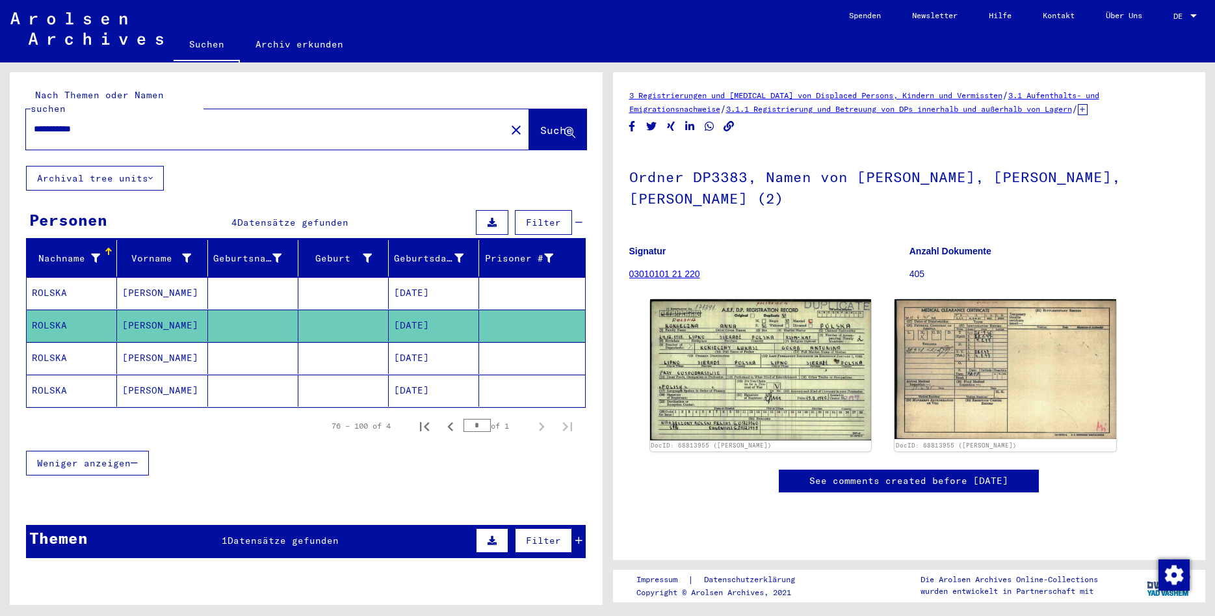
click at [451, 345] on mat-cell "[DATE]" at bounding box center [434, 358] width 90 height 32
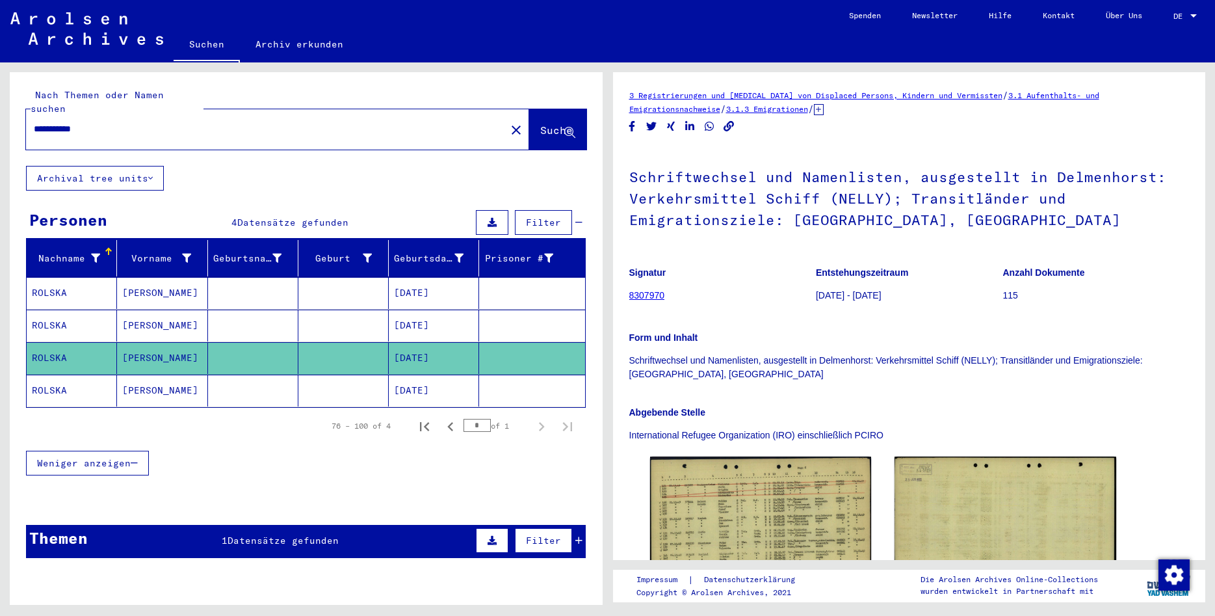
click at [432, 376] on mat-cell "[DATE]" at bounding box center [434, 391] width 90 height 32
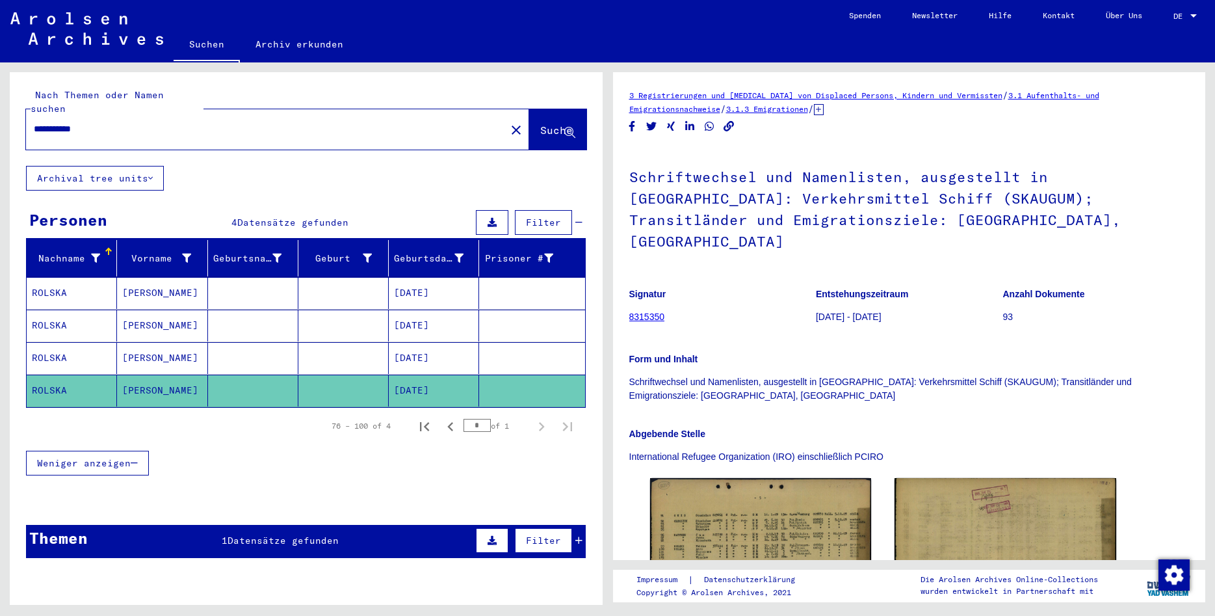
scroll to position [281, 0]
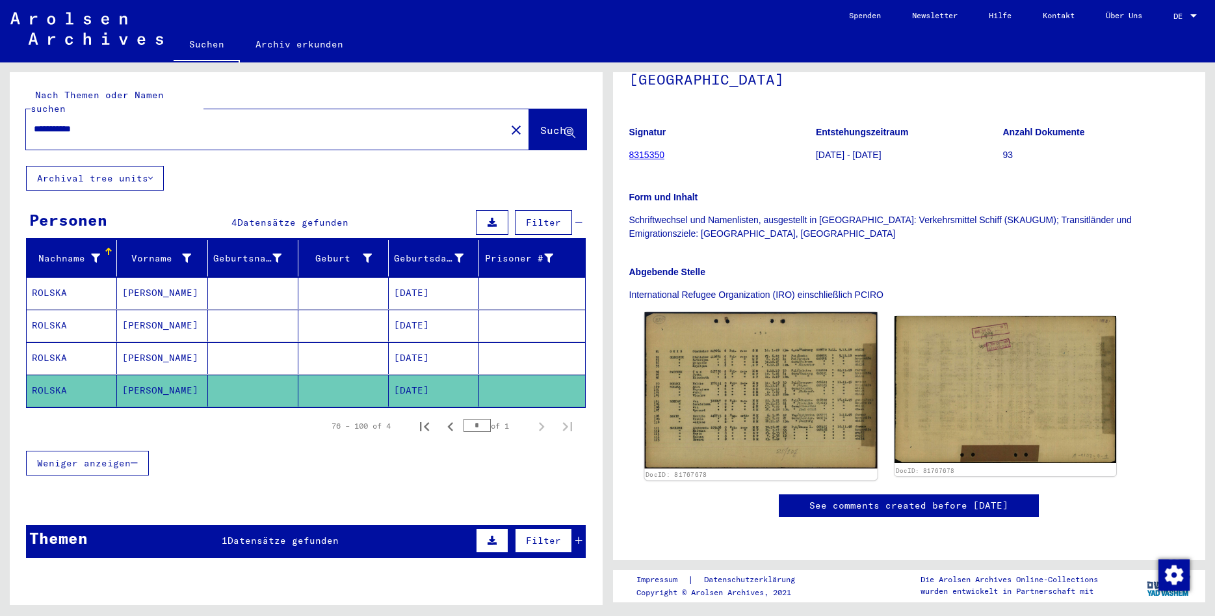
click at [834, 312] on img at bounding box center [760, 390] width 233 height 156
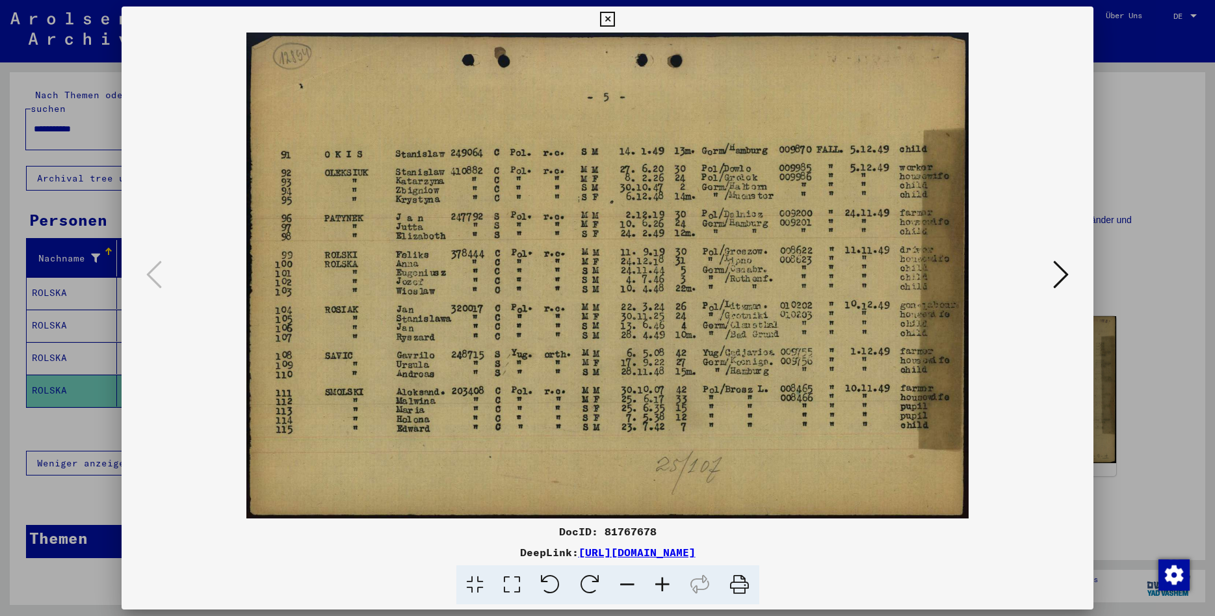
click at [615, 24] on icon at bounding box center [607, 20] width 15 height 16
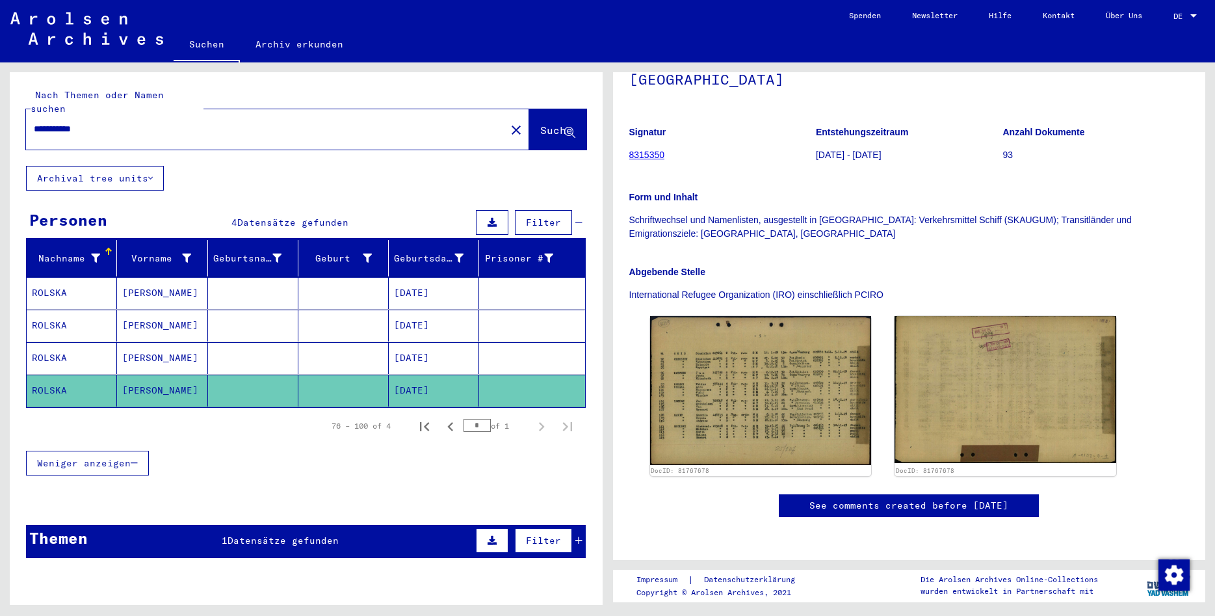
click at [62, 122] on input "**********" at bounding box center [266, 129] width 464 height 14
type input "**********"
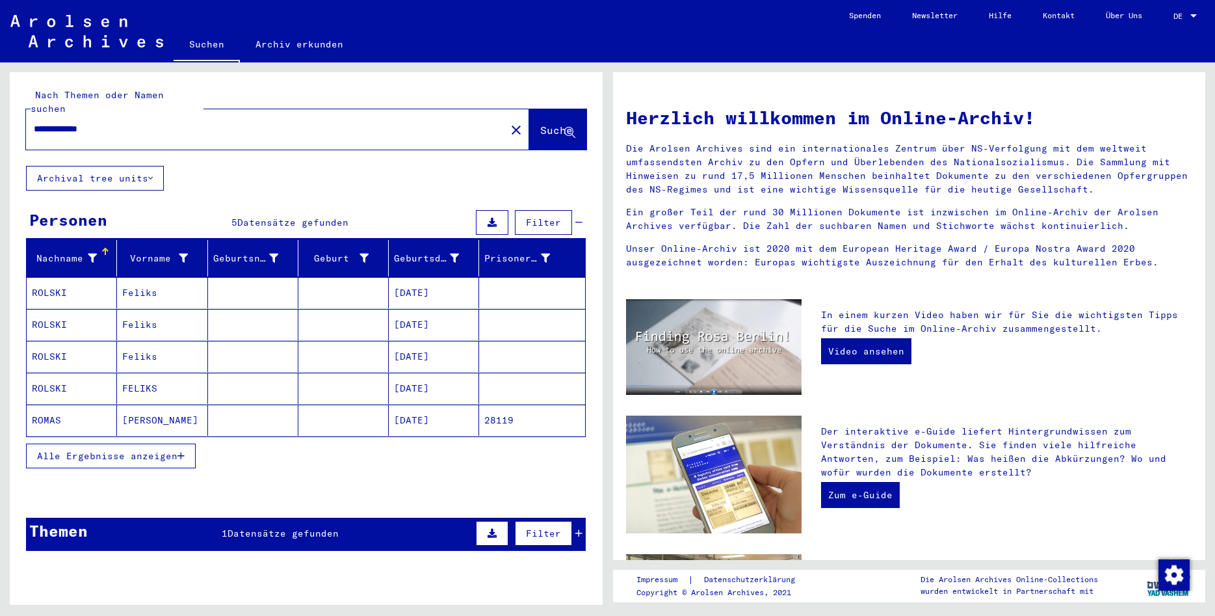
click at [144, 280] on mat-cell "Feliks" at bounding box center [162, 292] width 90 height 31
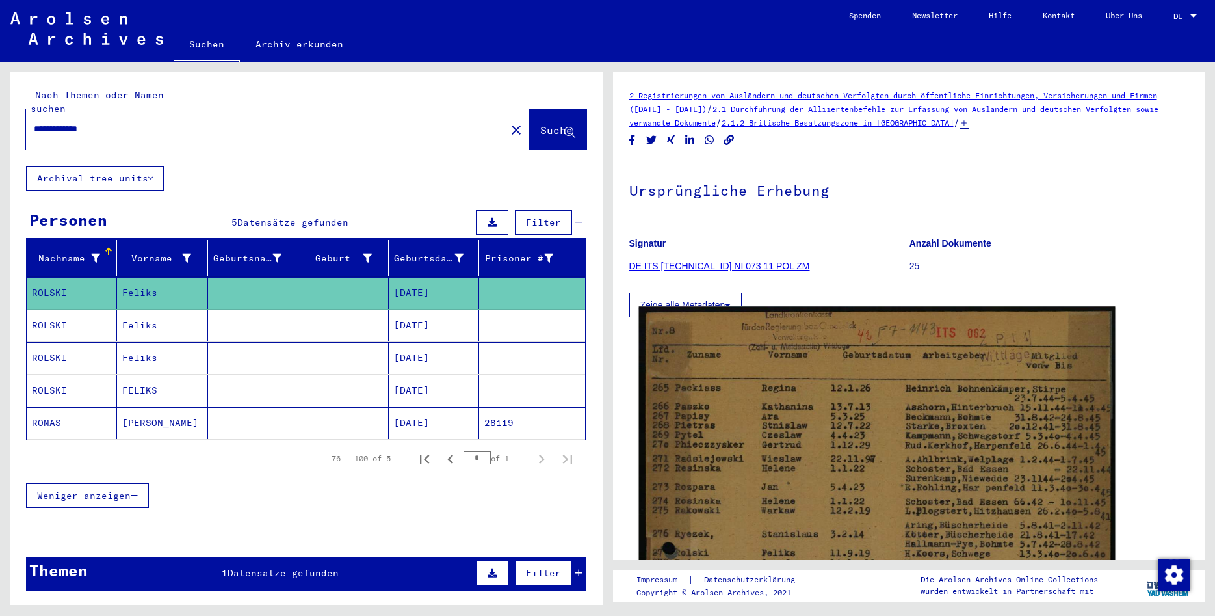
scroll to position [351, 0]
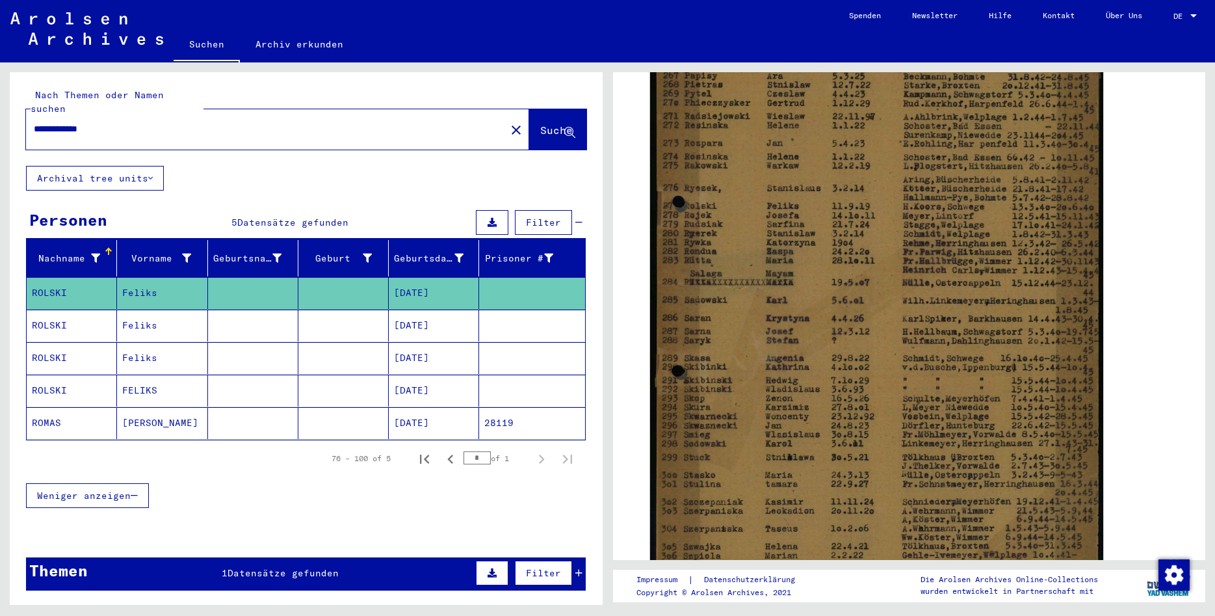
click at [148, 314] on mat-cell "Feliks" at bounding box center [162, 326] width 90 height 32
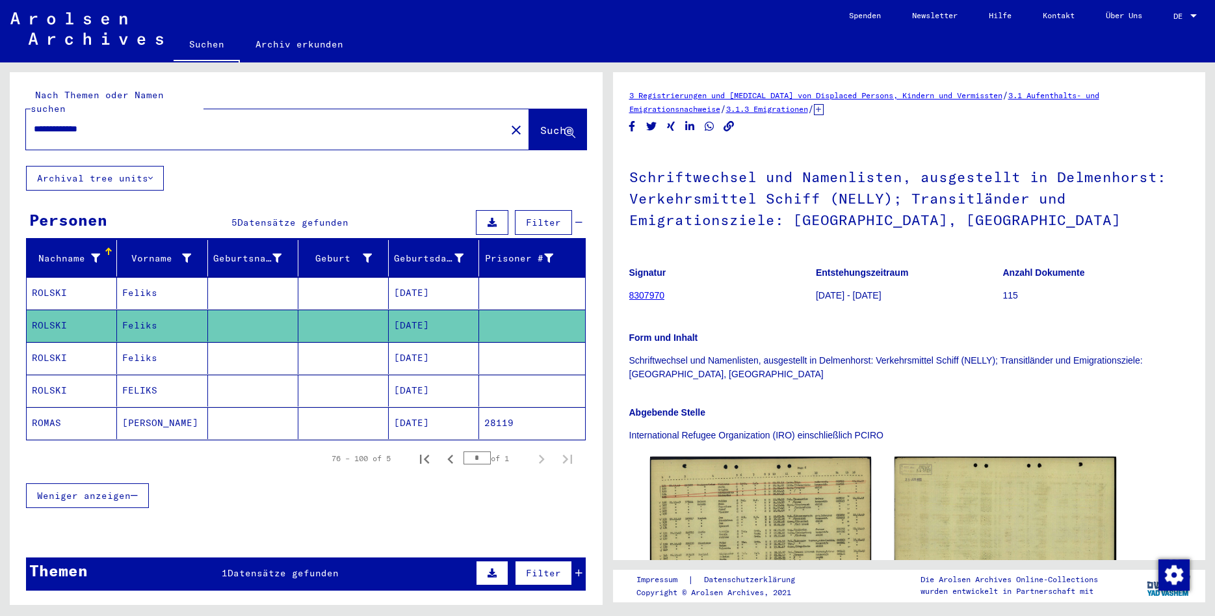
click at [153, 347] on mat-cell "Feliks" at bounding box center [162, 358] width 90 height 32
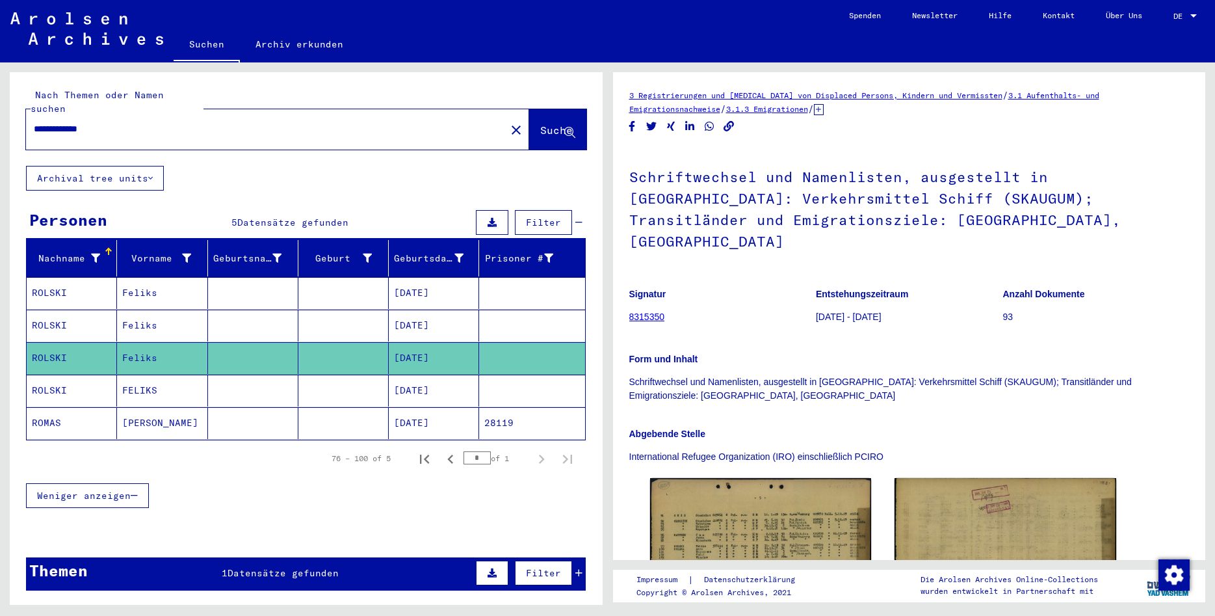
click at [159, 375] on mat-cell "FELIKS" at bounding box center [162, 391] width 90 height 32
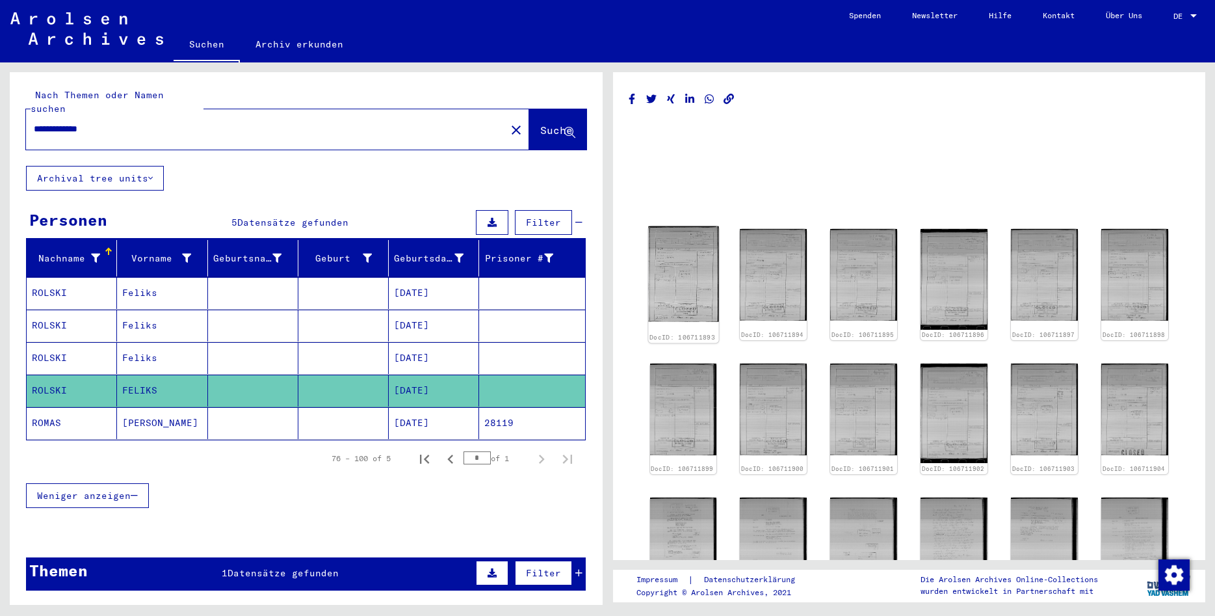
click at [689, 304] on img at bounding box center [683, 274] width 70 height 96
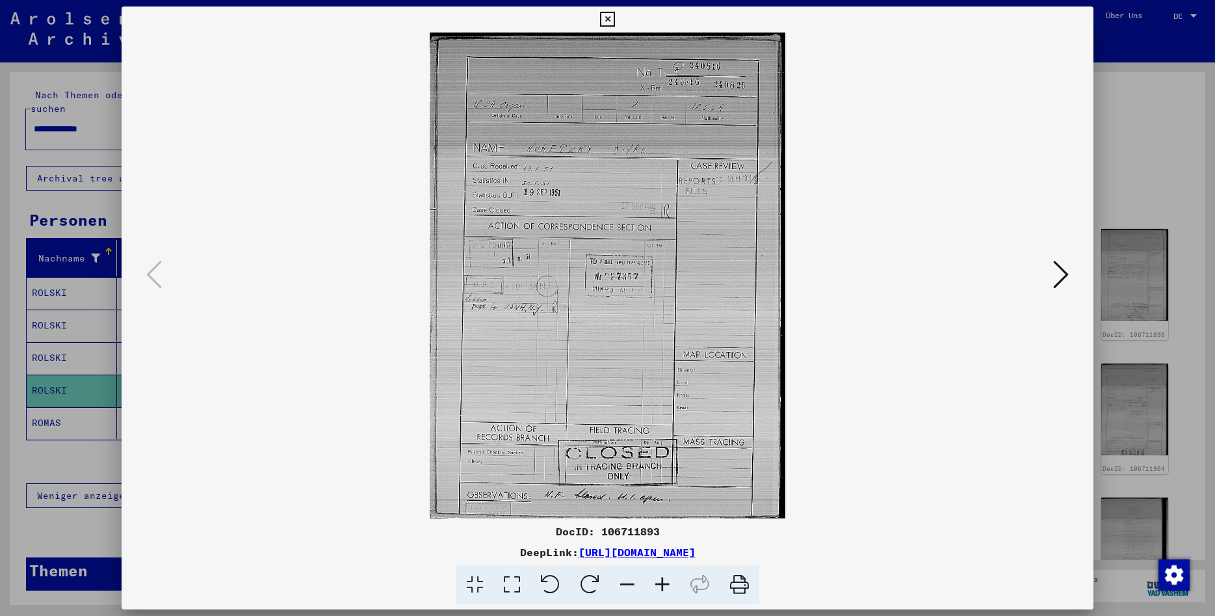
click at [1061, 284] on icon at bounding box center [1061, 274] width 16 height 31
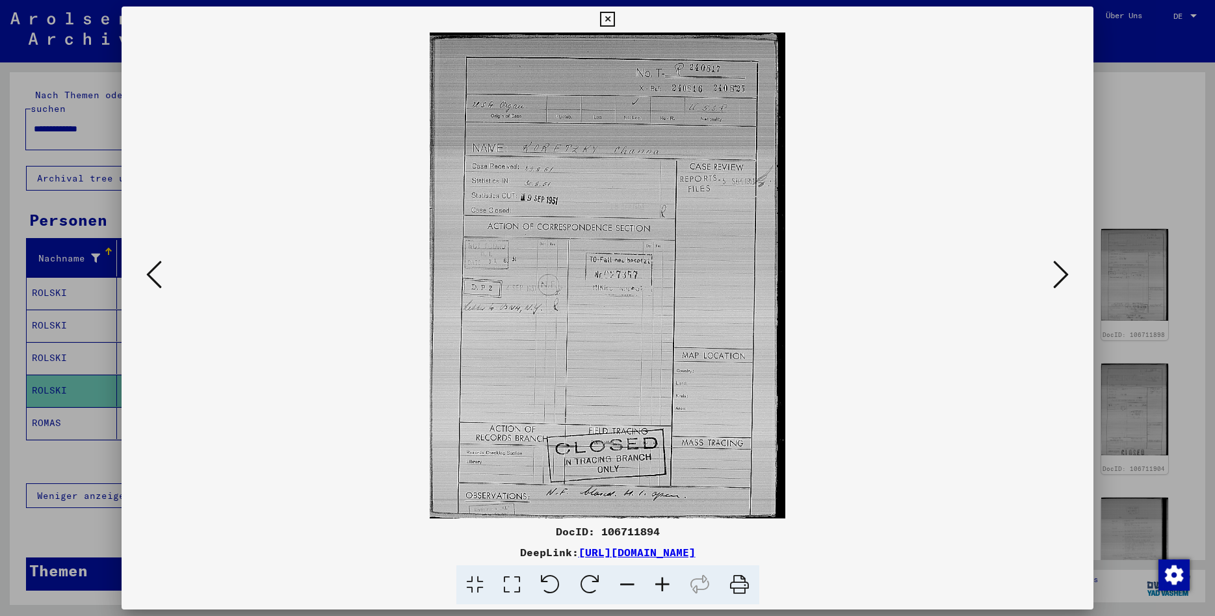
click at [1061, 284] on icon at bounding box center [1061, 274] width 16 height 31
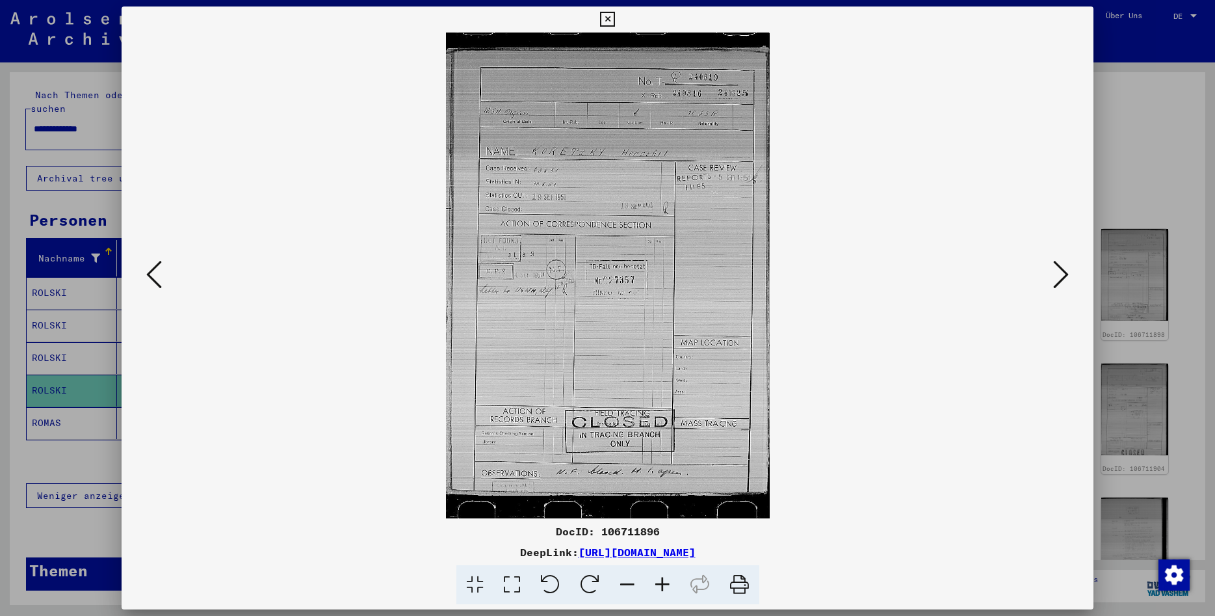
click at [1061, 284] on icon at bounding box center [1061, 274] width 16 height 31
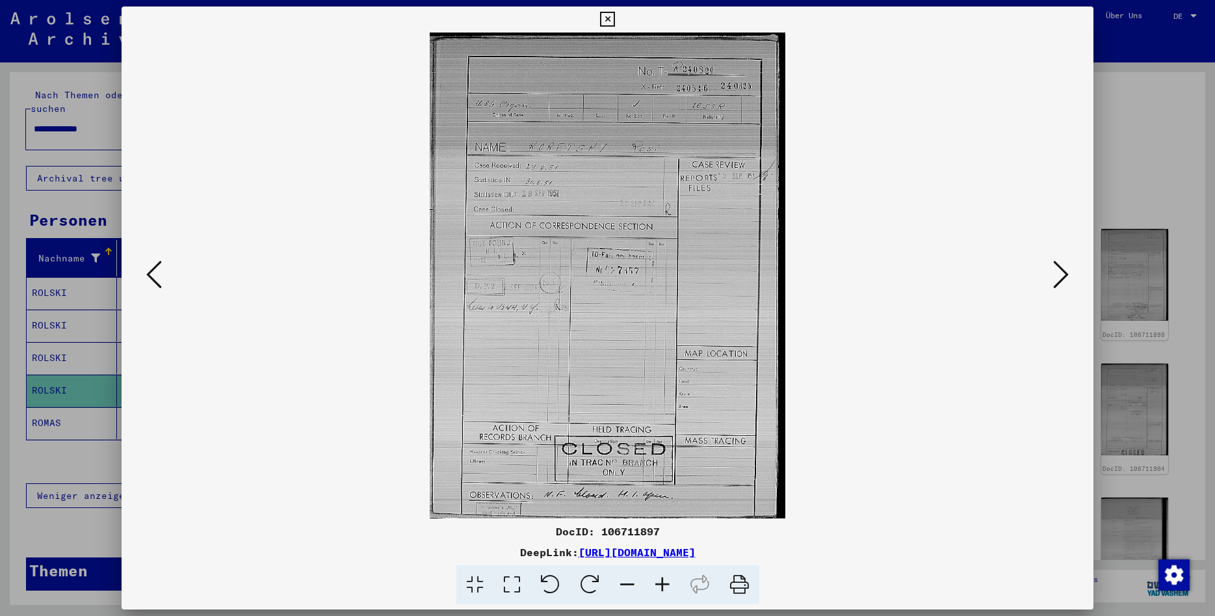
click at [1061, 284] on icon at bounding box center [1061, 274] width 16 height 31
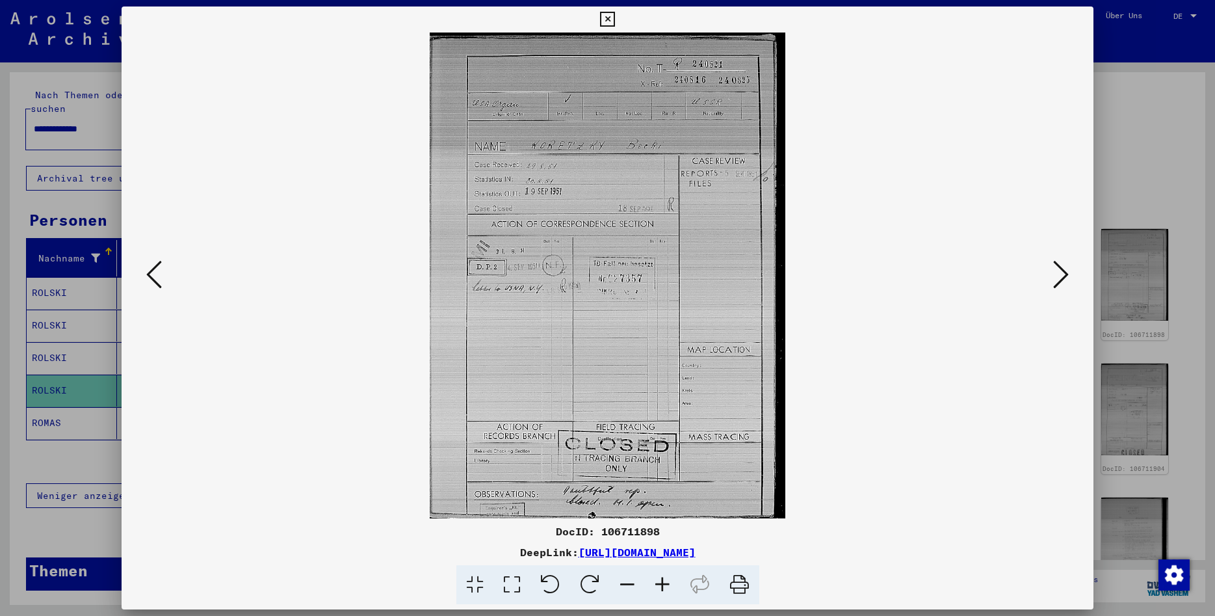
click at [1061, 284] on icon at bounding box center [1061, 274] width 16 height 31
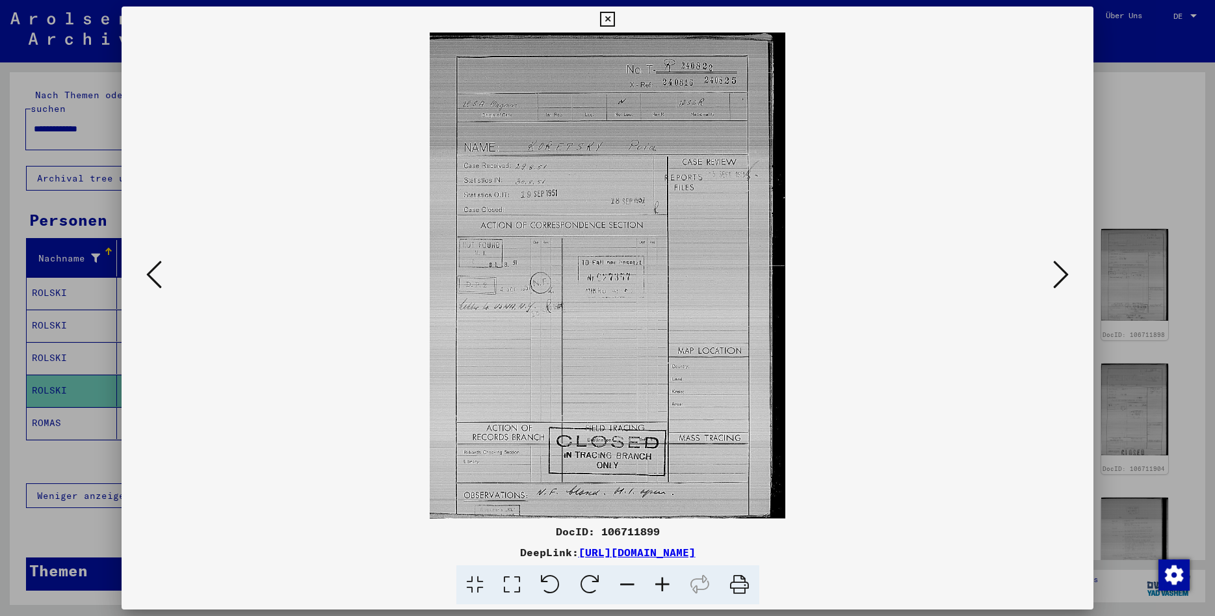
click at [1061, 284] on icon at bounding box center [1061, 274] width 16 height 31
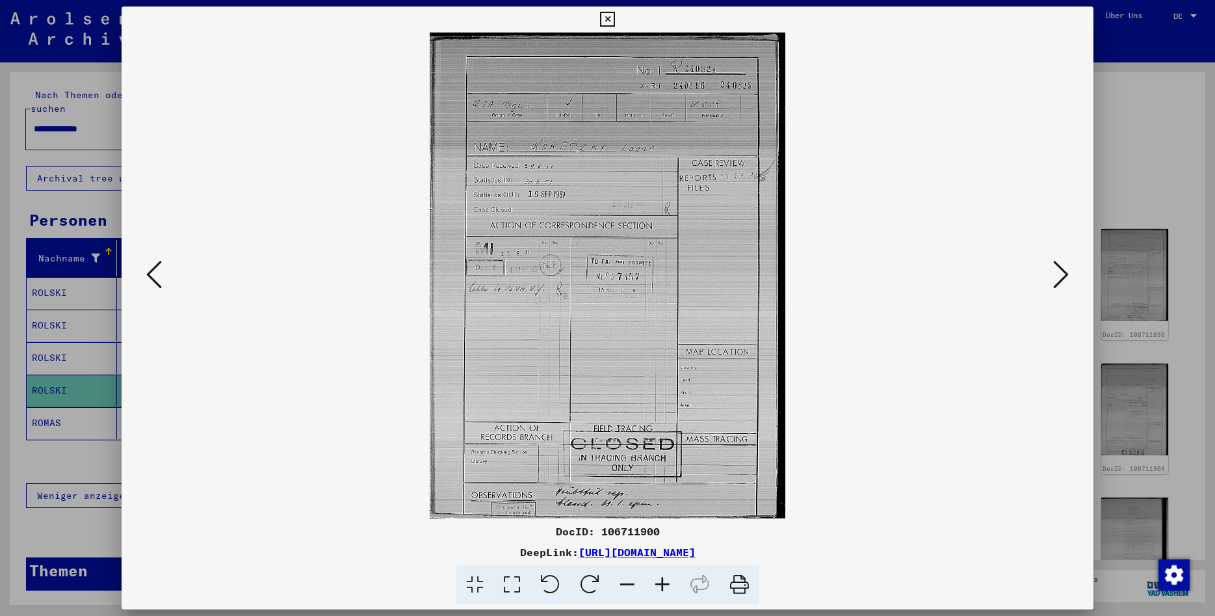
click at [1061, 284] on icon at bounding box center [1061, 274] width 16 height 31
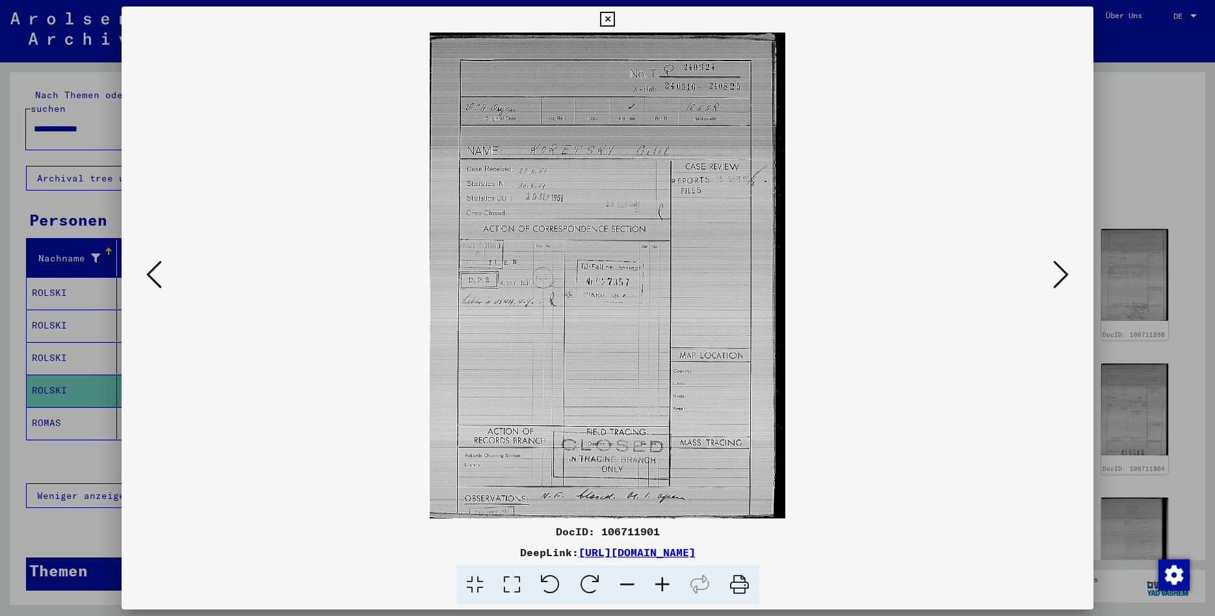
click at [1061, 284] on icon at bounding box center [1061, 274] width 16 height 31
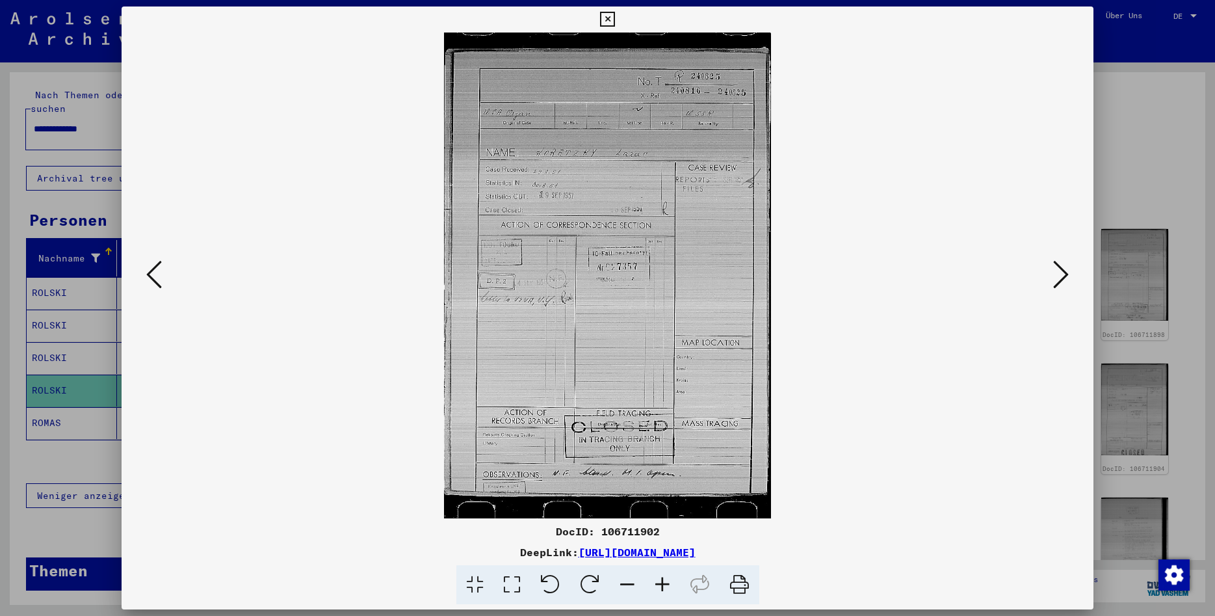
click at [1061, 284] on icon at bounding box center [1061, 274] width 16 height 31
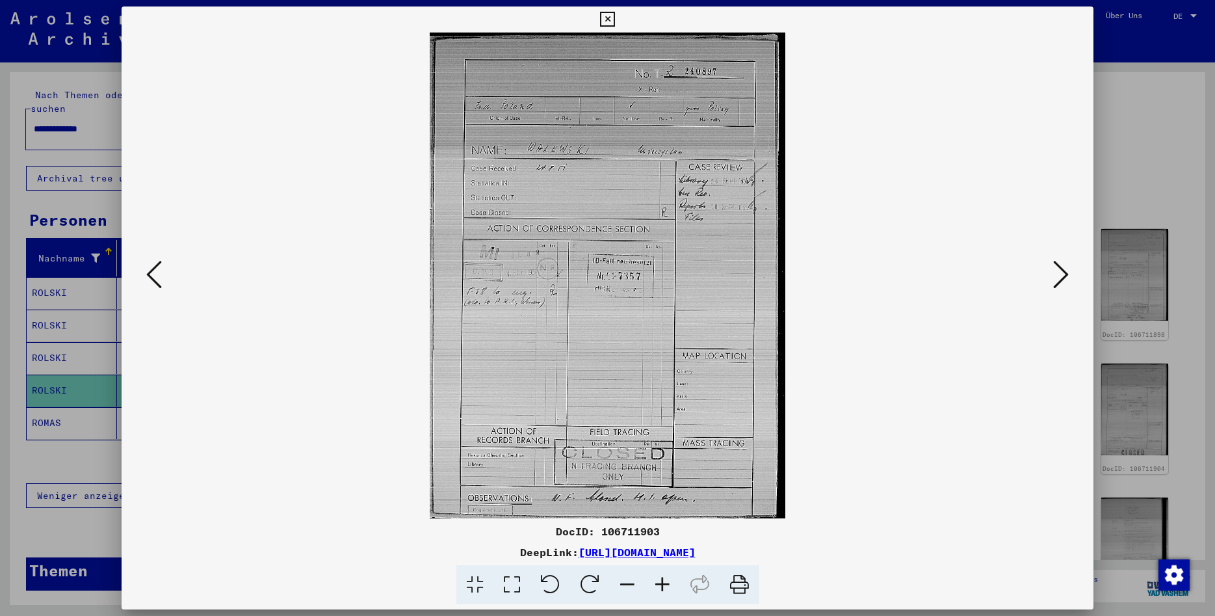
click at [1061, 284] on icon at bounding box center [1061, 274] width 16 height 31
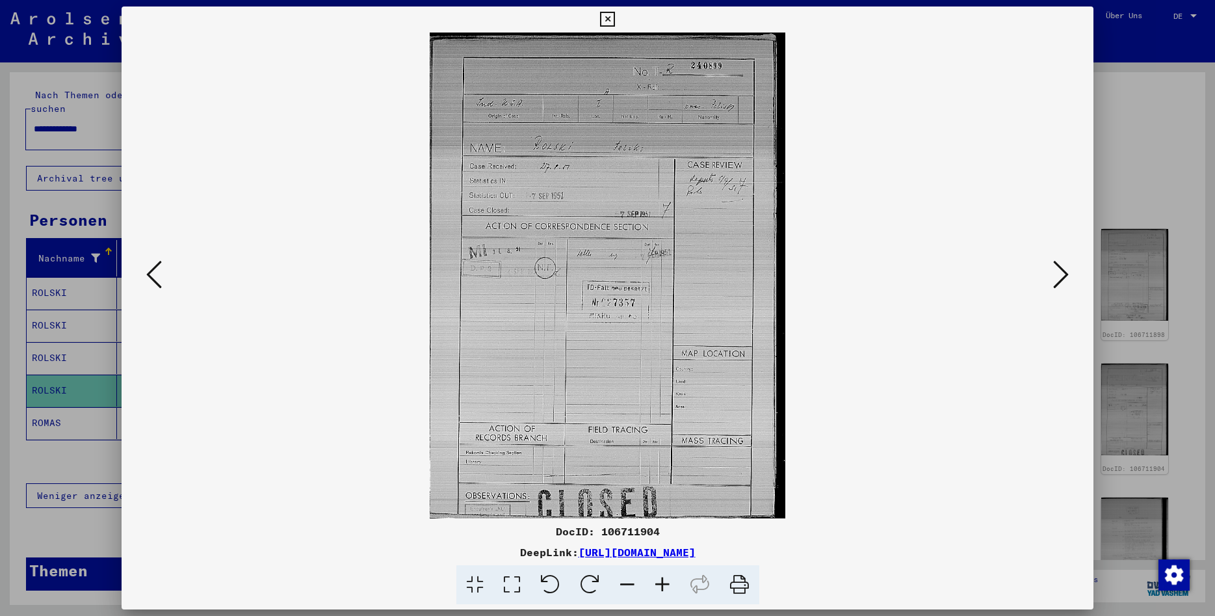
click at [1061, 284] on icon at bounding box center [1061, 274] width 16 height 31
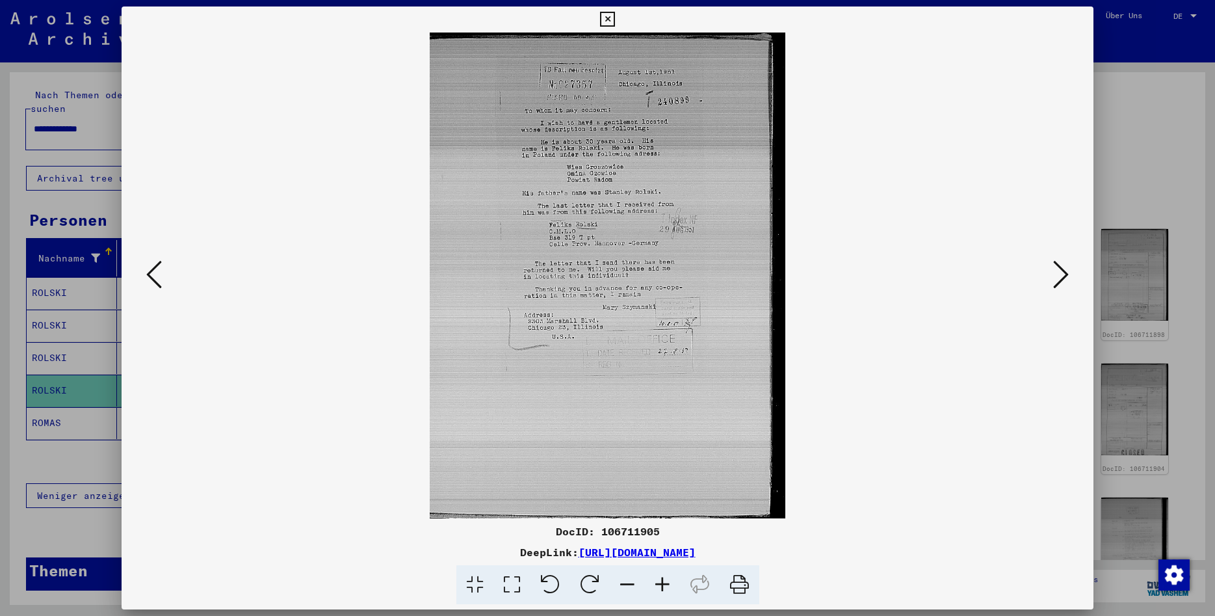
click at [157, 273] on icon at bounding box center [154, 274] width 16 height 31
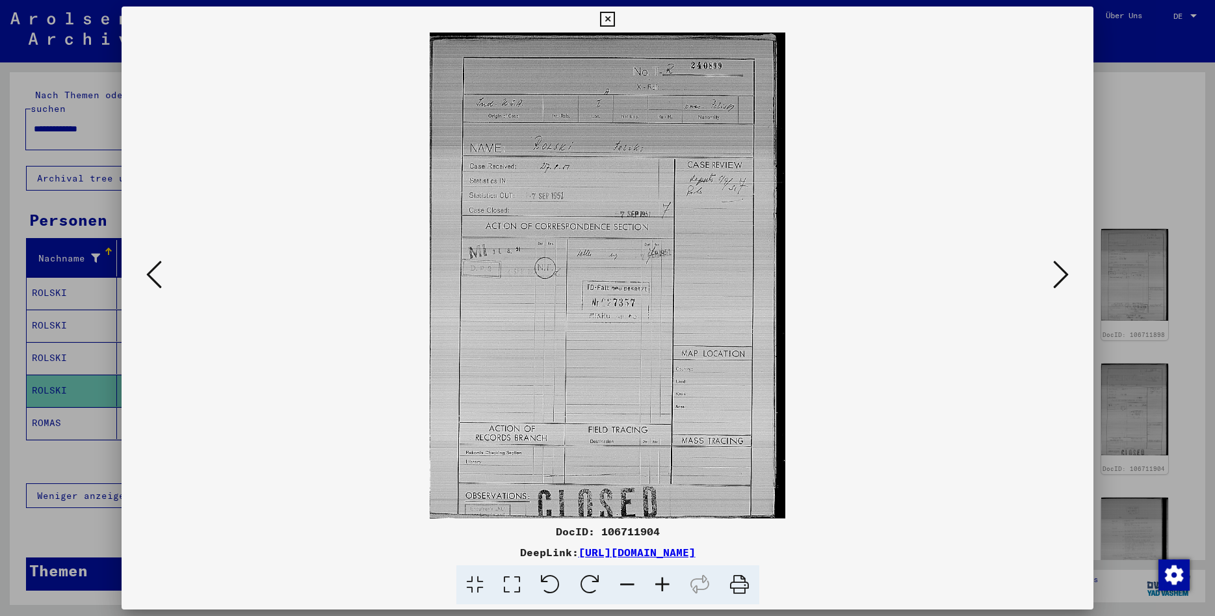
click at [615, 22] on icon at bounding box center [607, 20] width 15 height 16
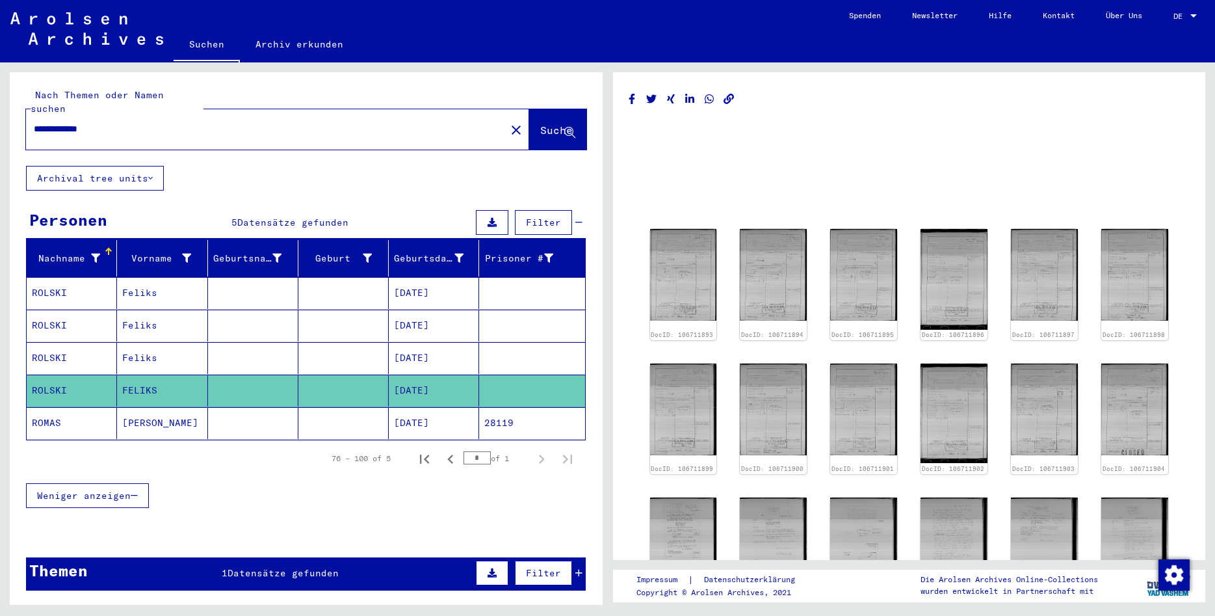
click at [139, 410] on mat-cell "[PERSON_NAME]" at bounding box center [162, 423] width 90 height 32
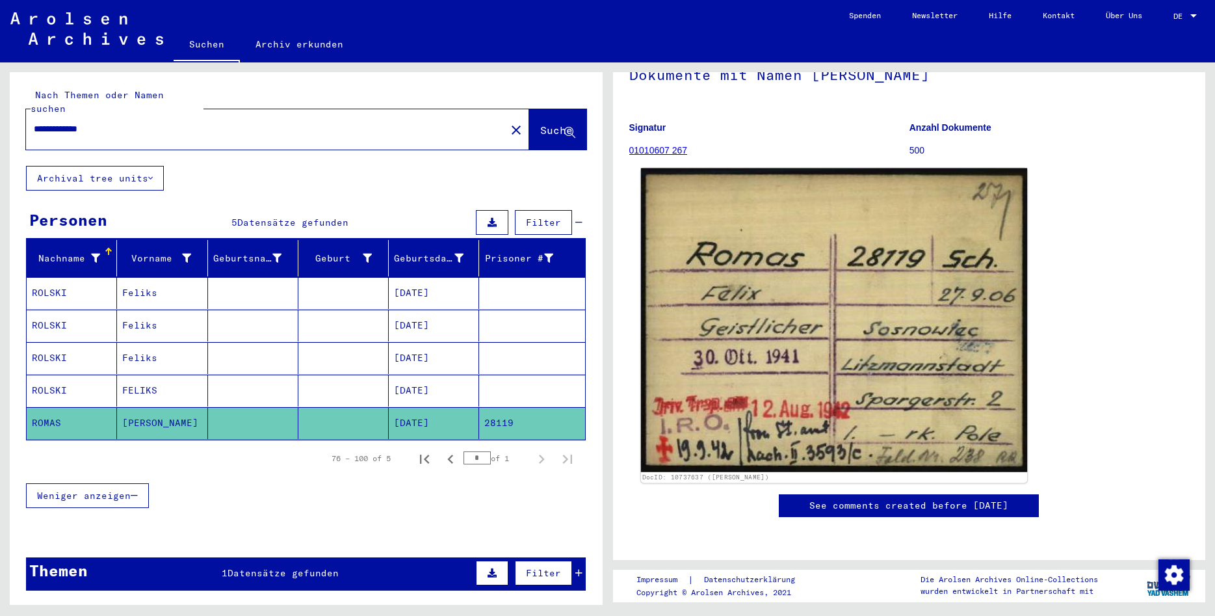
scroll to position [70, 0]
